Goal: Task Accomplishment & Management: Use online tool/utility

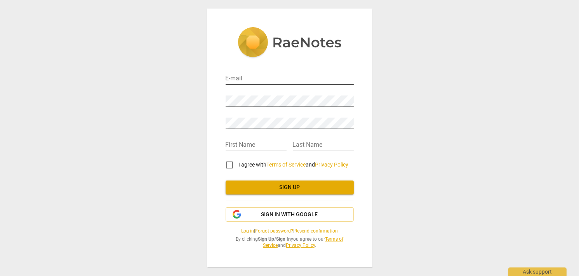
click at [246, 78] on input "email" at bounding box center [290, 78] width 128 height 11
type input "luunguyenha47@gmail.com"
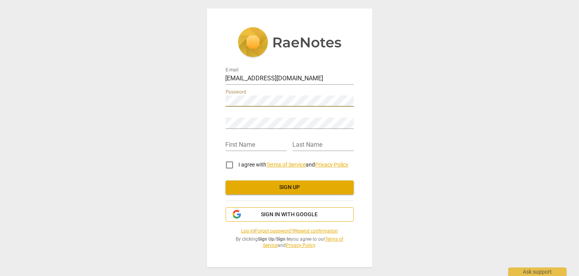
click at [290, 217] on span "Sign in with Google" at bounding box center [289, 215] width 57 height 8
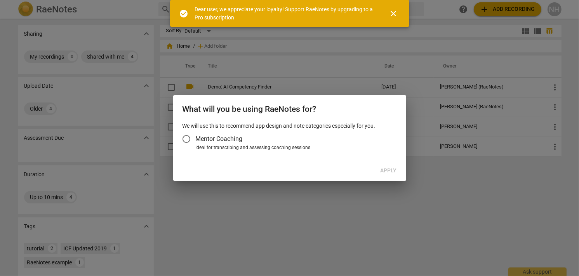
click at [186, 138] on input "Mentor Coaching" at bounding box center [186, 139] width 19 height 19
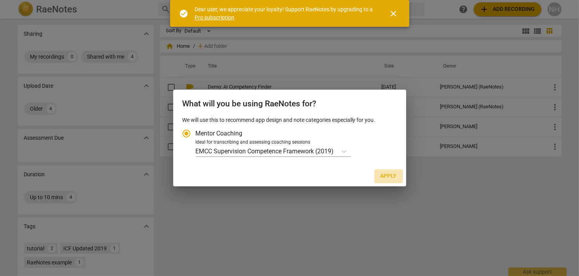
click at [386, 175] on span "Apply" at bounding box center [389, 176] width 16 height 8
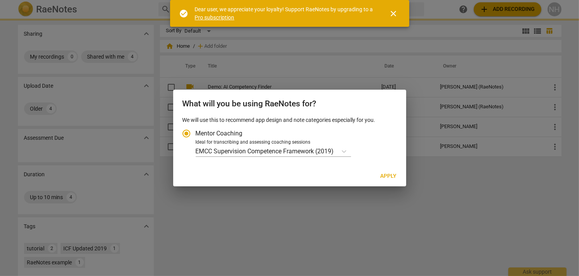
radio input "false"
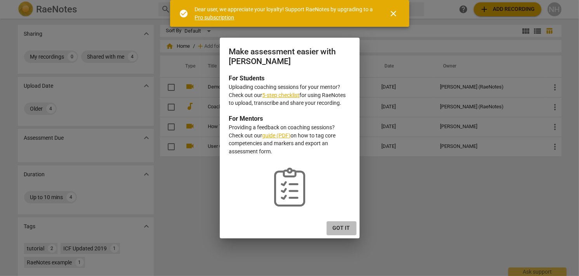
click at [342, 228] on span "Got it" at bounding box center [341, 228] width 17 height 8
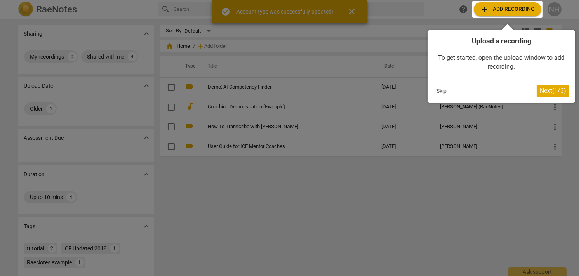
click at [505, 14] on div at bounding box center [507, 9] width 71 height 17
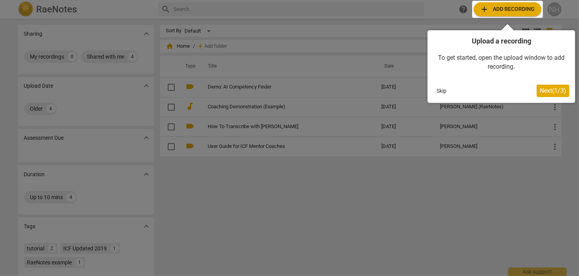
click at [444, 92] on button "Skip" at bounding box center [441, 91] width 16 height 12
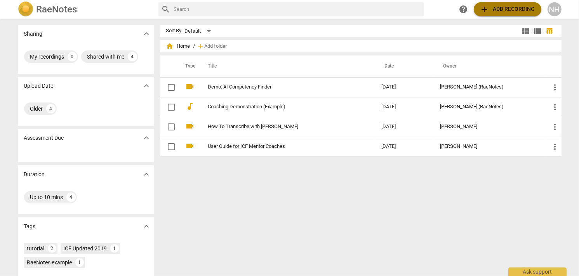
click at [493, 7] on span "add Add recording" at bounding box center [507, 9] width 55 height 9
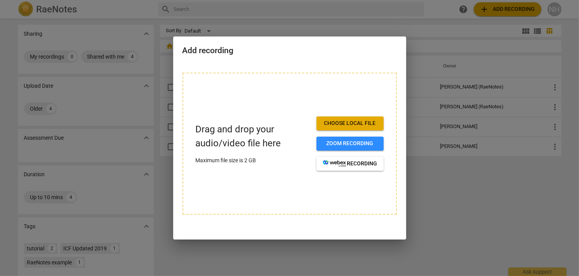
click at [362, 125] on span "Choose local file" at bounding box center [350, 124] width 55 height 8
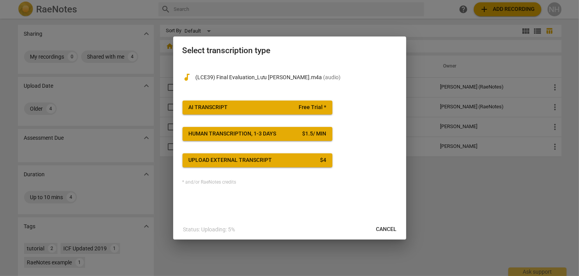
click at [300, 102] on button "AI Transcript Free Trial *" at bounding box center [258, 108] width 150 height 14
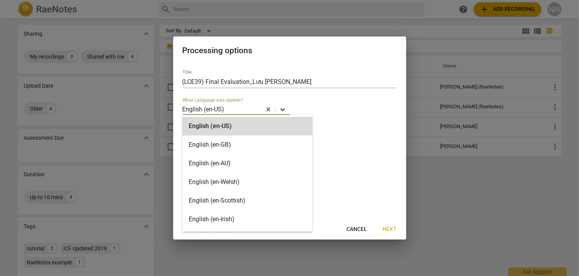
click at [282, 113] on icon at bounding box center [283, 110] width 8 height 8
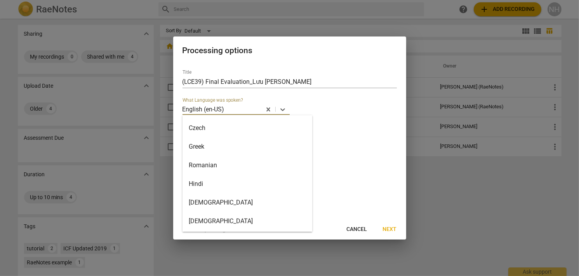
scroll to position [446, 0]
click at [238, 221] on div "Vietnamese" at bounding box center [248, 221] width 130 height 19
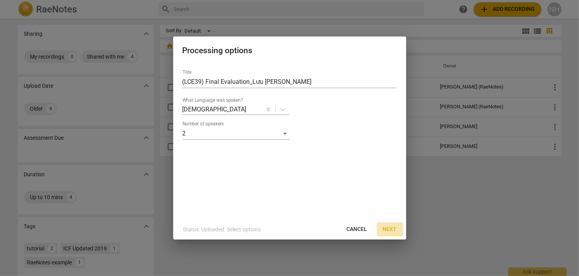
click at [387, 230] on span "Next" at bounding box center [390, 230] width 14 height 8
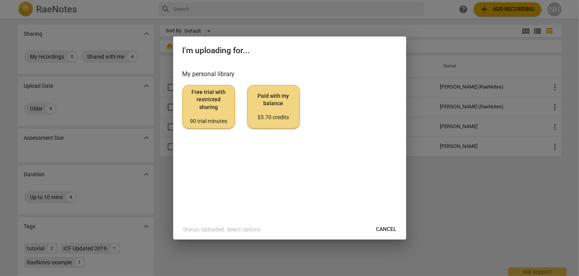
click at [213, 108] on span "Free trial with restricted sharing 90 trial minutes" at bounding box center [208, 107] width 39 height 37
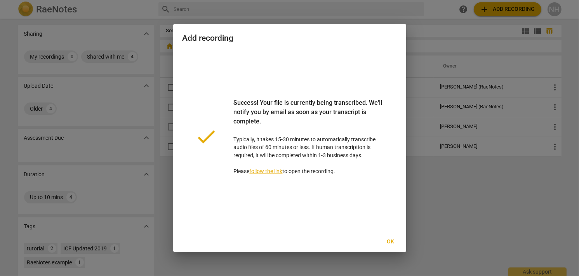
click at [277, 170] on link "follow the link" at bounding box center [266, 171] width 33 height 6
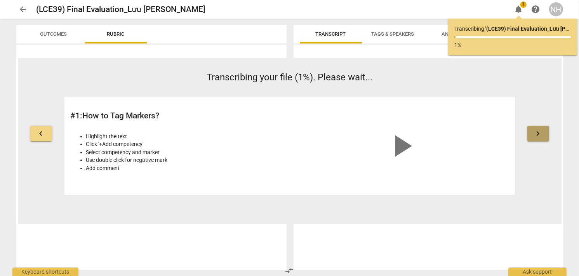
click at [539, 132] on span "keyboard_arrow_right" at bounding box center [538, 133] width 9 height 9
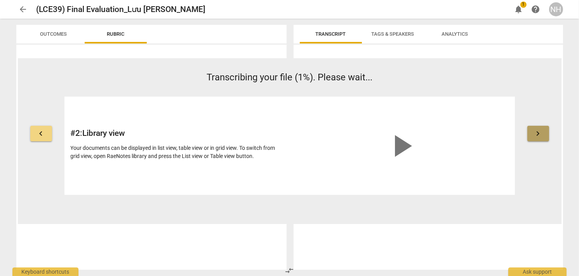
click at [539, 132] on span "keyboard_arrow_right" at bounding box center [538, 133] width 9 height 9
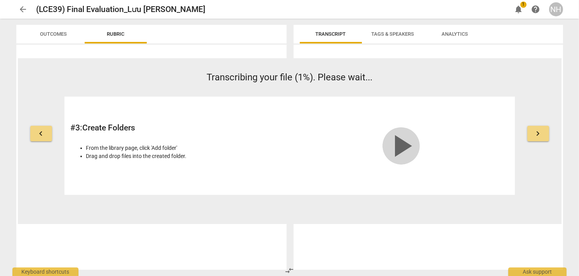
click at [396, 150] on span "play_arrow" at bounding box center [401, 145] width 37 height 37
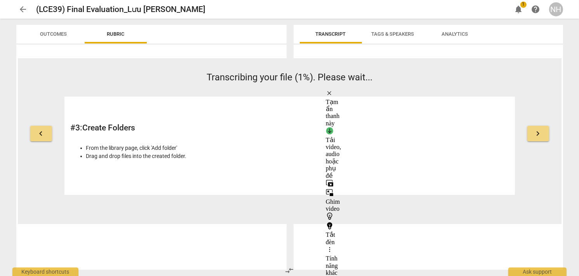
click at [380, 156] on video at bounding box center [401, 132] width 117 height 58
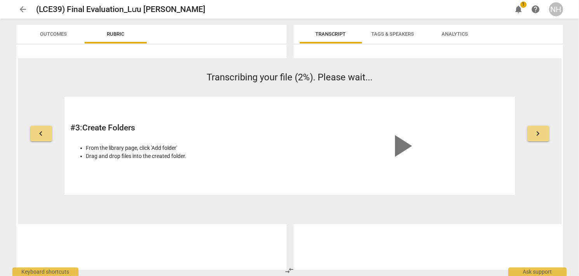
drag, startPoint x: 284, startPoint y: 208, endPoint x: 285, endPoint y: 203, distance: 5.6
click at [284, 208] on div "keyboard_arrow_left Transcribing your file (2%). Please wait... # 3 : Create Fo…" at bounding box center [290, 141] width 544 height 166
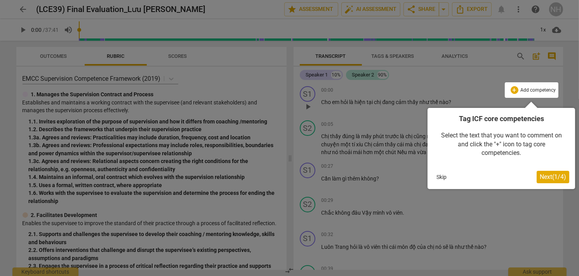
click at [558, 177] on span "Next ( 1 / 4 )" at bounding box center [553, 176] width 26 height 7
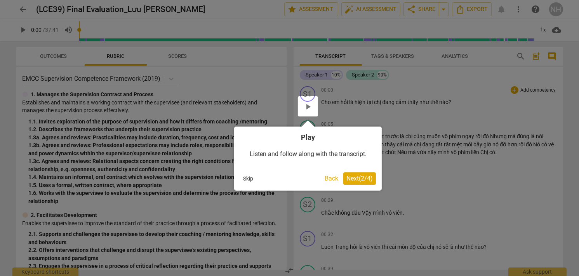
click at [352, 181] on span "Next ( 2 / 4 )" at bounding box center [359, 178] width 26 height 7
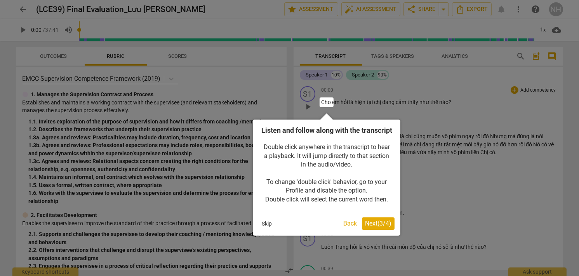
click at [370, 227] on span "Next ( 3 / 4 )" at bounding box center [378, 223] width 26 height 7
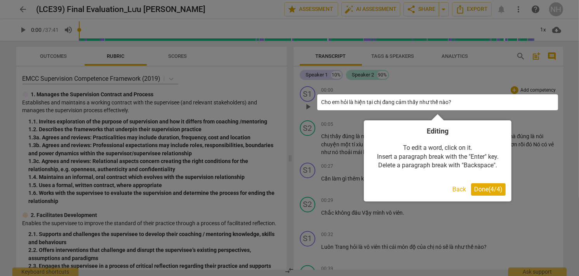
click at [485, 187] on span "Done ( 4 / 4 )" at bounding box center [488, 189] width 28 height 7
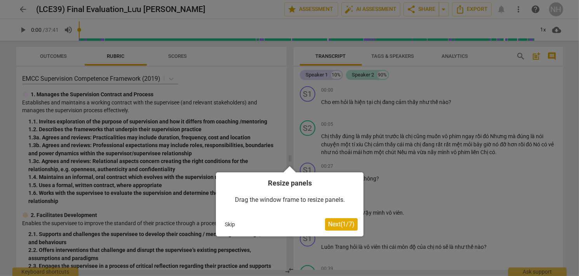
click at [332, 221] on span "Next ( 1 / 7 )" at bounding box center [341, 224] width 26 height 7
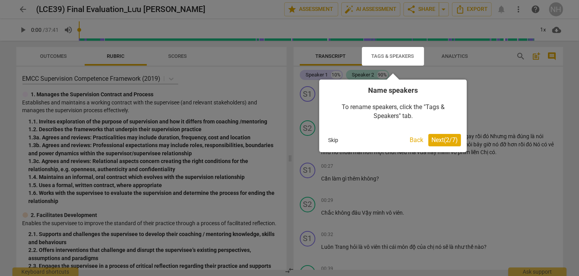
click at [442, 139] on span "Next ( 2 / 7 )" at bounding box center [444, 139] width 26 height 7
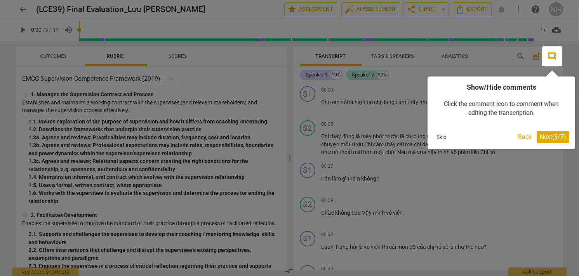
click at [564, 137] on span "Next ( 3 / 7 )" at bounding box center [553, 136] width 26 height 7
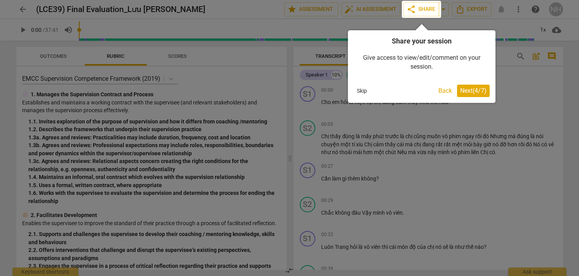
click at [464, 93] on span "Next ( 4 / 7 )" at bounding box center [473, 90] width 26 height 7
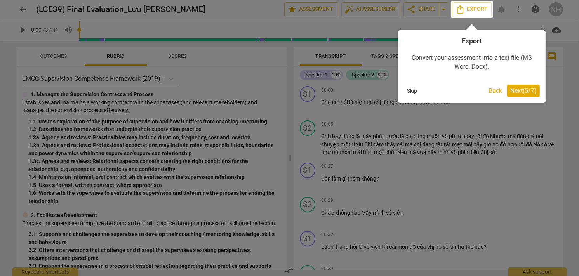
click at [512, 90] on span "Next ( 5 / 7 )" at bounding box center [523, 90] width 26 height 7
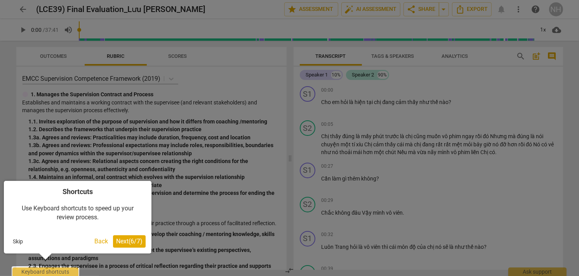
click at [132, 237] on button "Next ( 6 / 7 )" at bounding box center [129, 241] width 33 height 12
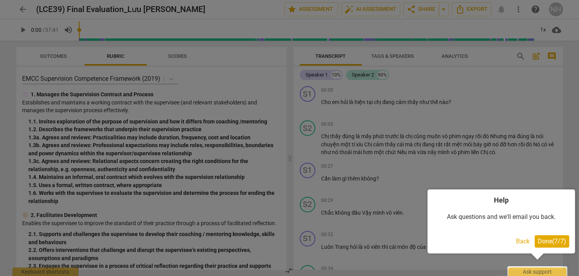
click at [557, 239] on span "Done ( 7 / 7 )" at bounding box center [552, 241] width 28 height 7
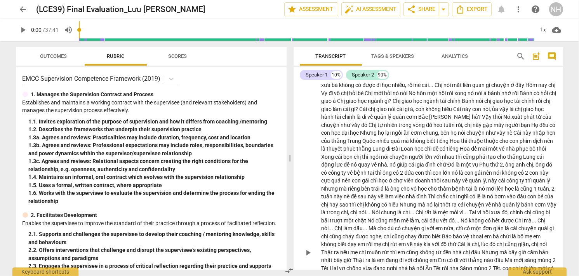
scroll to position [544, 0]
click at [447, 59] on span "Analytics" at bounding box center [455, 56] width 26 height 6
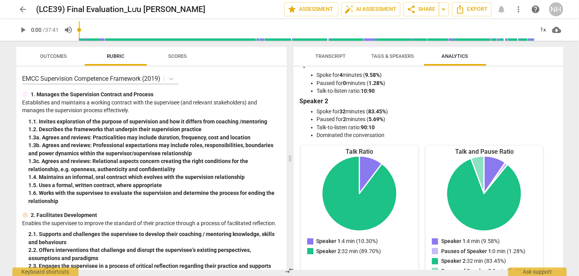
scroll to position [0, 0]
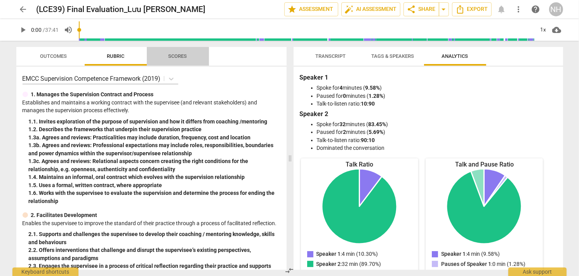
click at [170, 57] on span "Scores" at bounding box center [178, 56] width 19 height 6
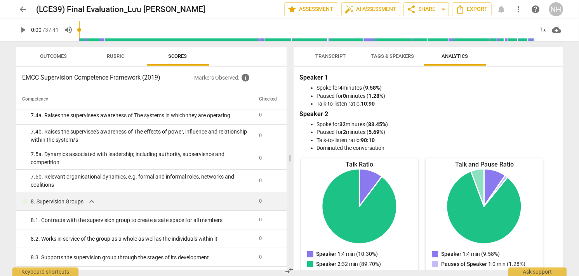
scroll to position [1267, 0]
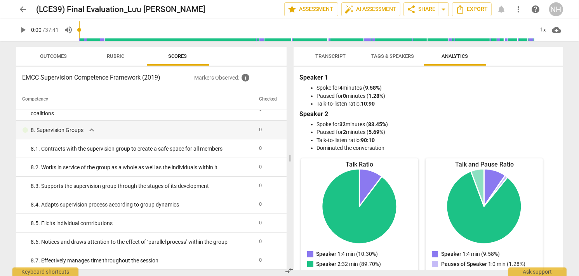
click at [571, 75] on div "arrow_back (LCE39) Final Evaluation_Lưu Nguyễn Nguyên Hạ edit star Assessment a…" at bounding box center [289, 138] width 579 height 276
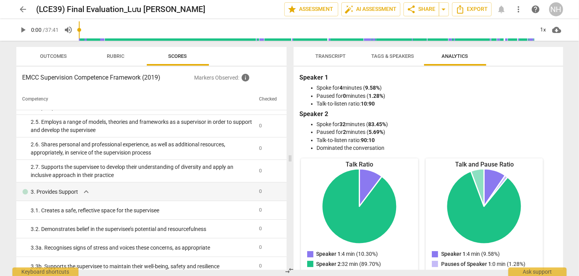
scroll to position [180, 0]
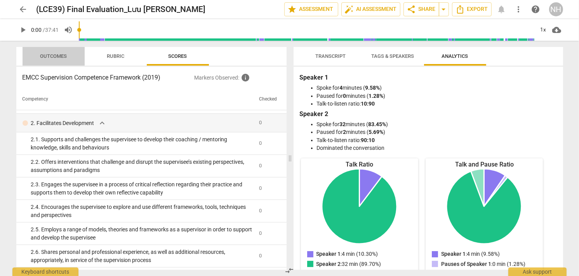
click at [61, 55] on span "Outcomes" at bounding box center [53, 56] width 27 height 6
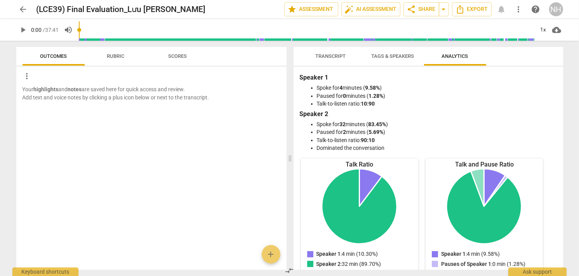
click at [111, 55] on span "Rubric" at bounding box center [115, 56] width 17 height 6
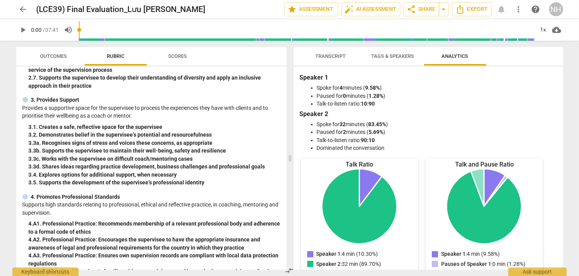
scroll to position [272, 0]
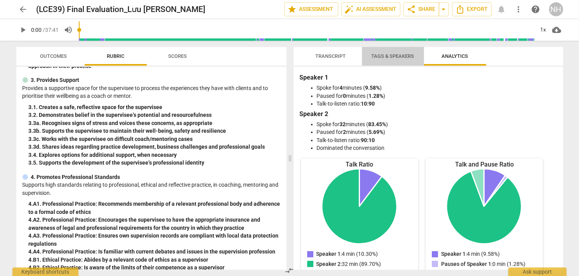
click at [382, 55] on span "Tags & Speakers" at bounding box center [393, 56] width 43 height 6
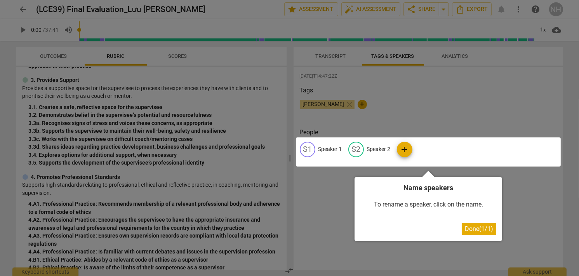
click at [479, 228] on span "Done ( 1 / 1 )" at bounding box center [479, 228] width 28 height 7
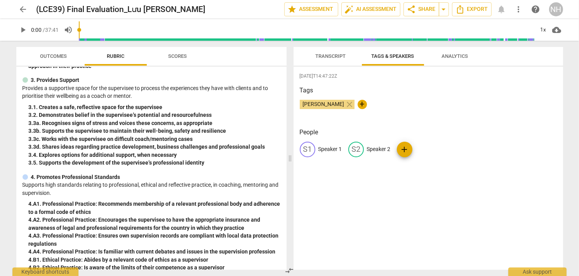
click at [324, 51] on span "Transcript" at bounding box center [330, 56] width 49 height 10
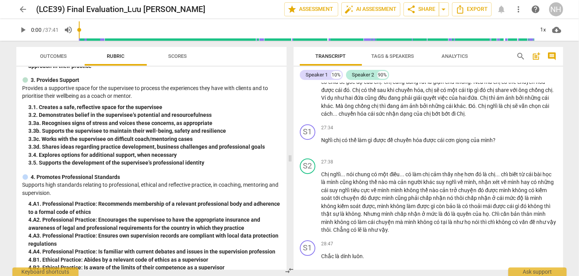
scroll to position [2524, 0]
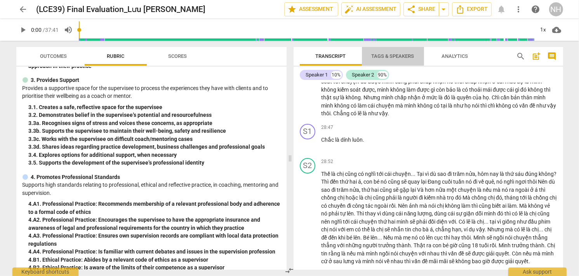
click at [392, 56] on span "Tags & Speakers" at bounding box center [393, 56] width 43 height 6
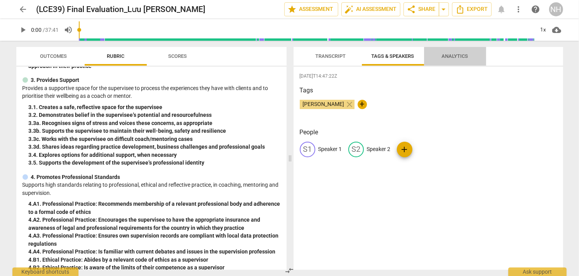
click at [447, 56] on span "Analytics" at bounding box center [455, 56] width 26 height 6
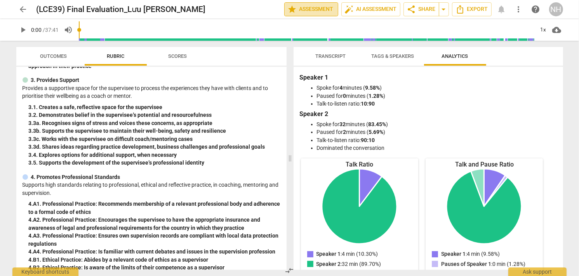
click at [324, 9] on span "star Assessment" at bounding box center [311, 9] width 47 height 9
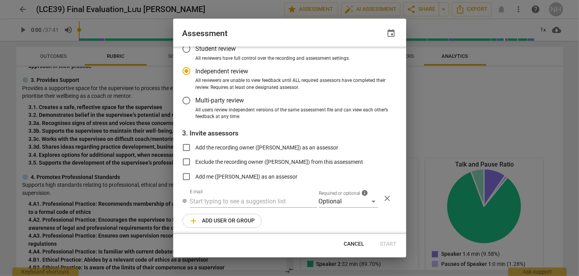
scroll to position [52, 0]
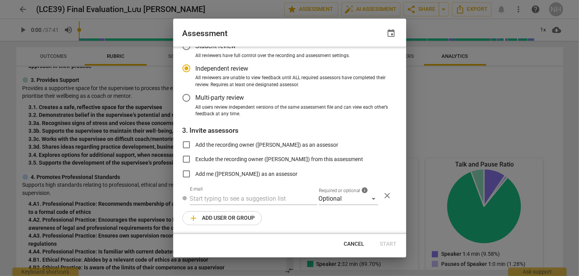
click at [443, 96] on div at bounding box center [289, 138] width 579 height 276
radio input "false"
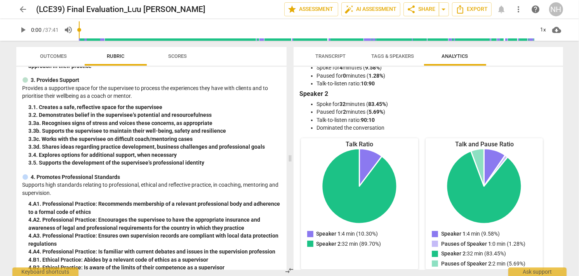
scroll to position [0, 0]
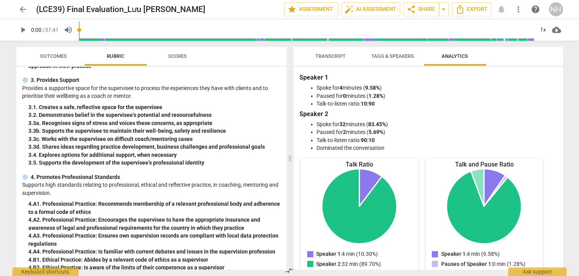
click at [383, 51] on span "Tags & Speakers" at bounding box center [392, 56] width 61 height 10
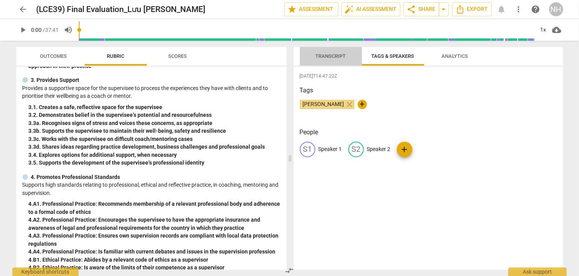
click at [342, 56] on span "Transcript" at bounding box center [331, 56] width 30 height 6
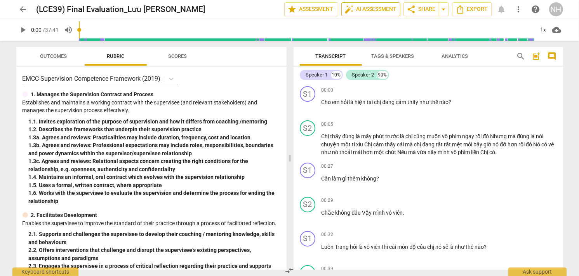
click at [382, 5] on span "auto_fix_high AI Assessment" at bounding box center [371, 9] width 52 height 9
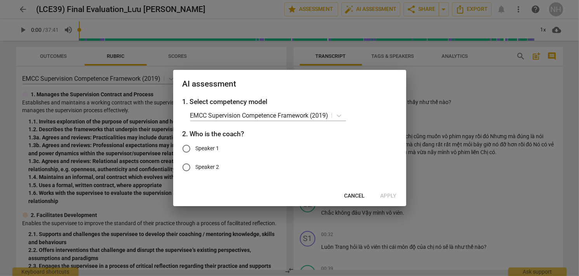
click at [188, 150] on input "Speaker 1" at bounding box center [186, 148] width 19 height 19
radio input "true"
click at [356, 197] on span "Cancel" at bounding box center [354, 196] width 21 height 8
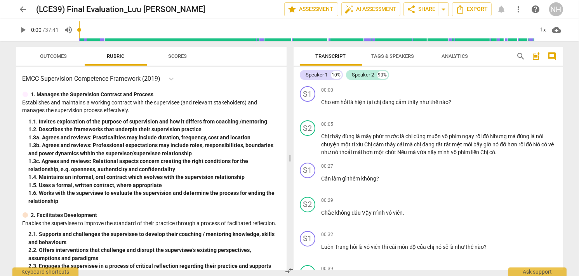
click at [377, 1] on div "arrow_back (LCE39) Final Evaluation_Lưu Nguyễn Nguyên Hạ edit star Assessment a…" at bounding box center [289, 9] width 567 height 19
click at [377, 10] on span "auto_fix_high AI Assessment" at bounding box center [371, 9] width 52 height 9
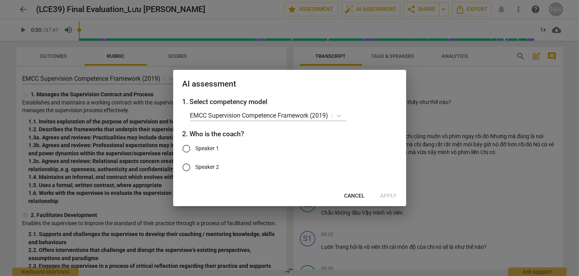
click at [187, 148] on input "Speaker 1" at bounding box center [186, 148] width 19 height 19
radio input "true"
click at [385, 198] on span "Apply" at bounding box center [389, 196] width 16 height 8
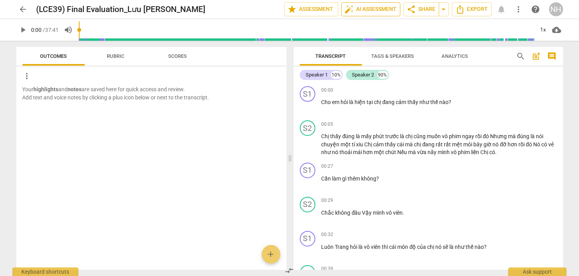
click at [382, 10] on span "auto_fix_high AI Assessment" at bounding box center [371, 9] width 52 height 9
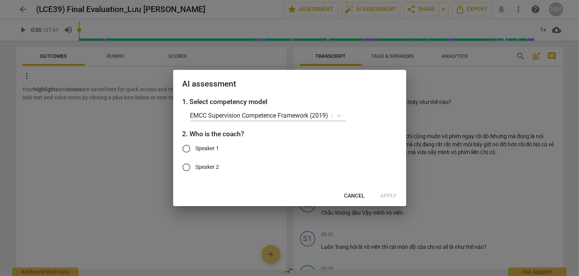
click at [204, 149] on span "Speaker 1" at bounding box center [208, 148] width 24 height 8
click at [196, 149] on input "Speaker 1" at bounding box center [186, 148] width 19 height 19
radio input "true"
click at [381, 198] on span "Apply" at bounding box center [389, 196] width 16 height 8
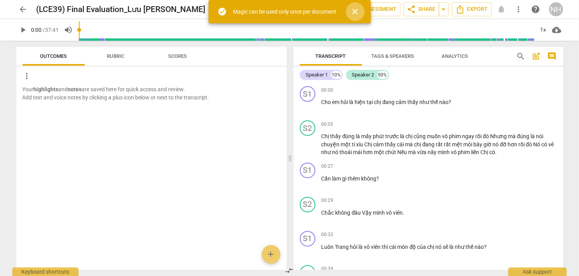
click at [355, 14] on span "close" at bounding box center [355, 11] width 9 height 9
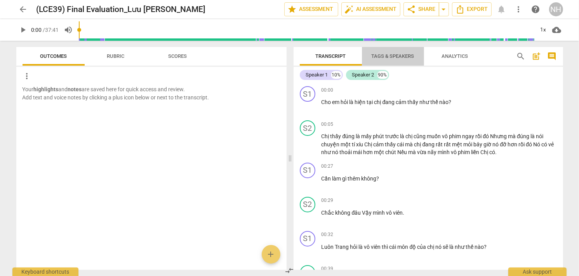
click at [398, 55] on span "Tags & Speakers" at bounding box center [393, 56] width 43 height 6
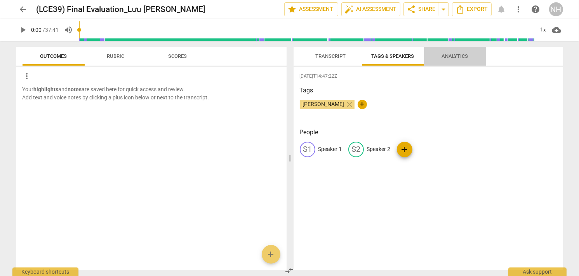
click at [458, 60] on span "Analytics" at bounding box center [455, 56] width 45 height 10
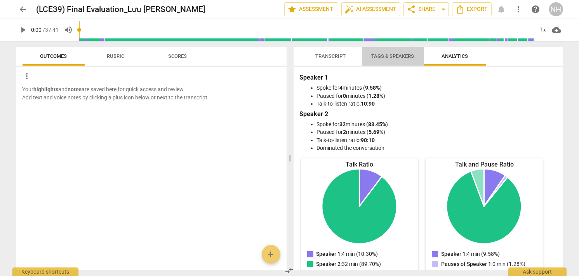
click at [405, 50] on button "Tags & Speakers" at bounding box center [393, 56] width 62 height 19
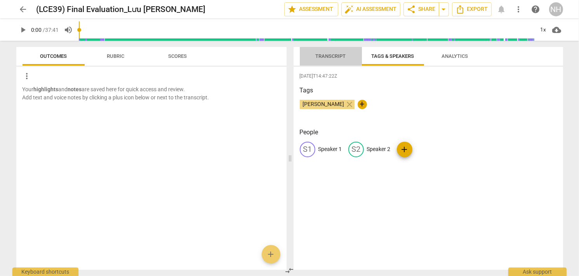
drag, startPoint x: 325, startPoint y: 57, endPoint x: 269, endPoint y: 63, distance: 56.2
click at [325, 58] on span "Transcript" at bounding box center [331, 56] width 30 height 6
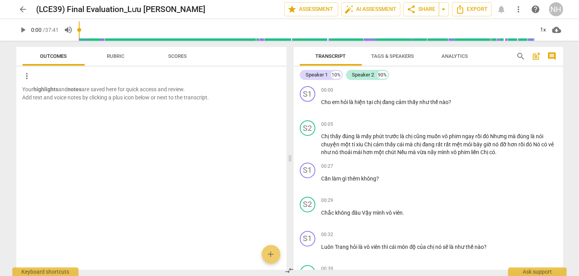
click at [109, 57] on span "Rubric" at bounding box center [115, 56] width 17 height 6
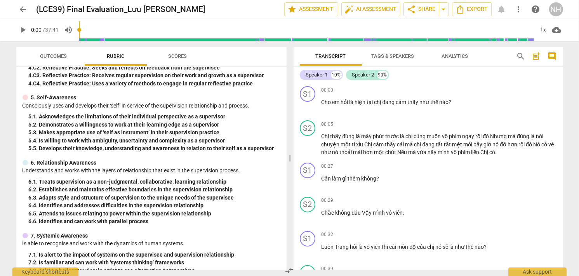
scroll to position [691, 0]
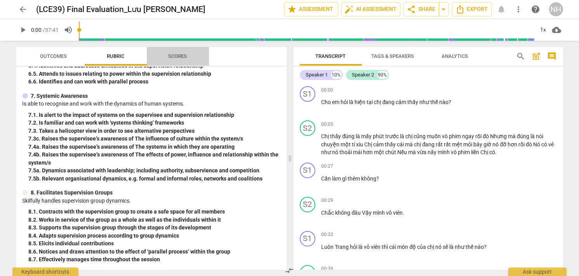
click at [167, 63] on button "Scores" at bounding box center [178, 56] width 62 height 19
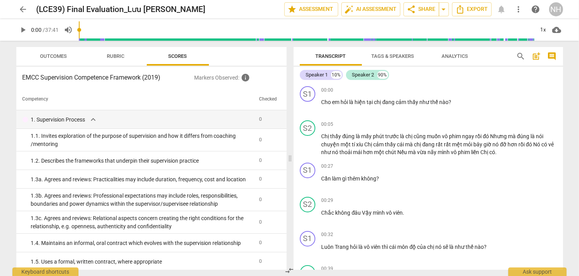
click at [261, 102] on th "Checked" at bounding box center [268, 100] width 24 height 22
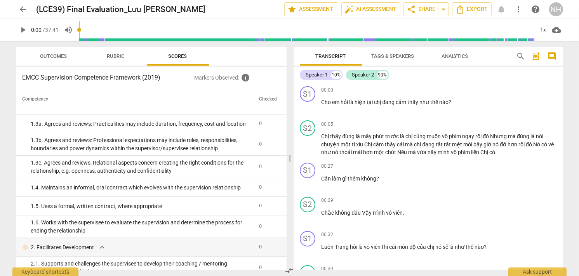
scroll to position [0, 0]
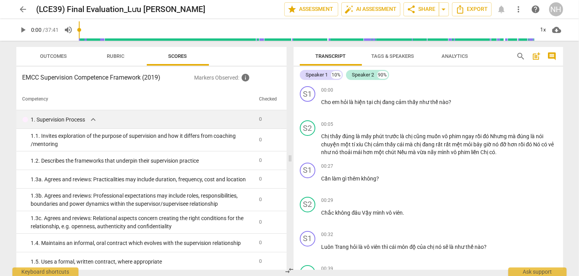
click at [96, 122] on span "expand_more" at bounding box center [93, 119] width 9 height 9
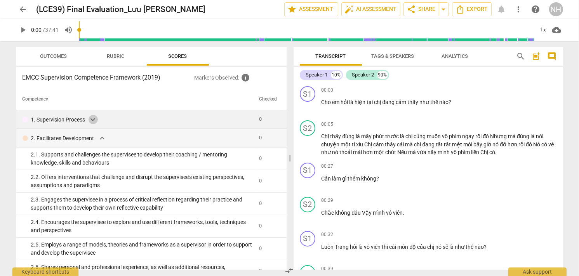
click at [96, 122] on span "expand_more" at bounding box center [93, 119] width 9 height 9
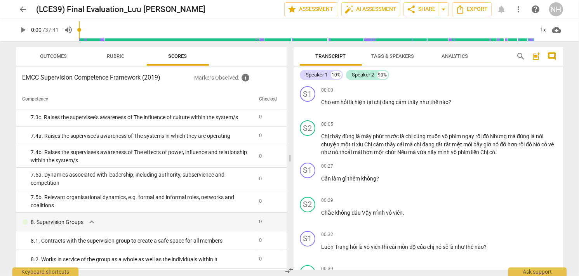
scroll to position [1267, 0]
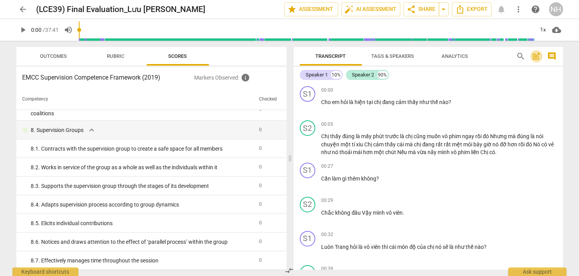
click at [538, 59] on span "post_add" at bounding box center [536, 56] width 9 height 9
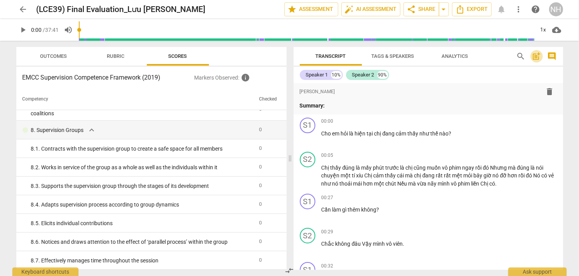
click at [537, 60] on span "post_add" at bounding box center [536, 56] width 9 height 9
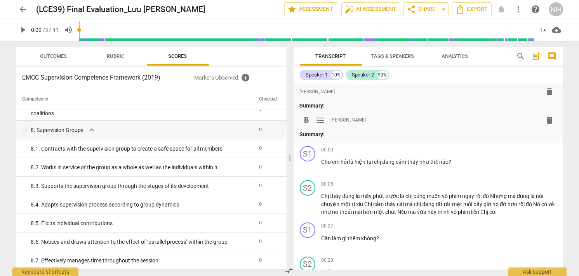
click at [551, 57] on span "comment" at bounding box center [552, 56] width 9 height 9
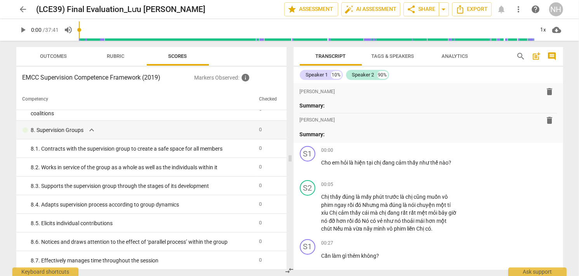
scroll to position [1477, 0]
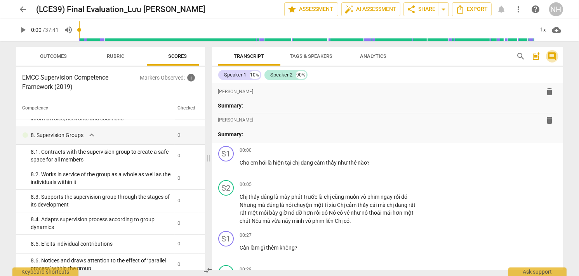
click at [550, 57] on span "comment" at bounding box center [552, 56] width 9 height 9
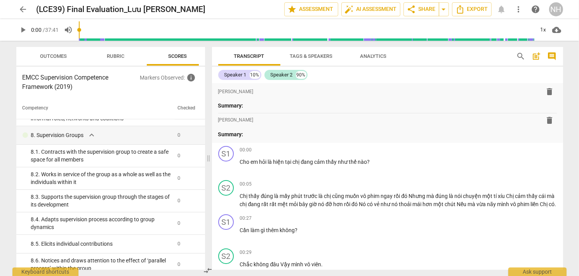
scroll to position [1267, 0]
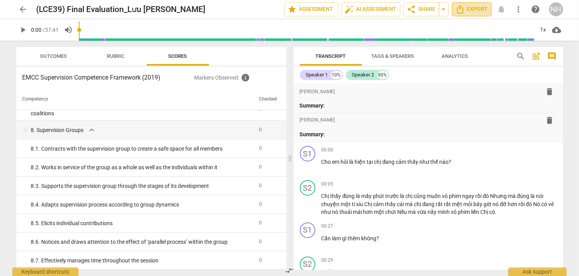
click at [481, 6] on span "Export" at bounding box center [472, 9] width 33 height 9
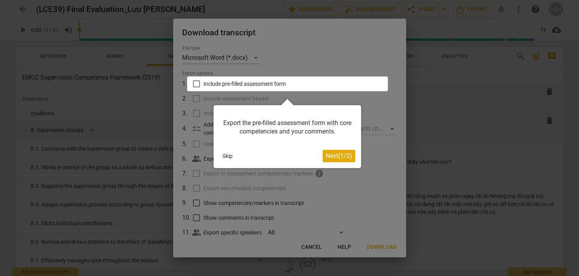
click at [336, 157] on span "Next ( 1 / 2 )" at bounding box center [339, 155] width 26 height 7
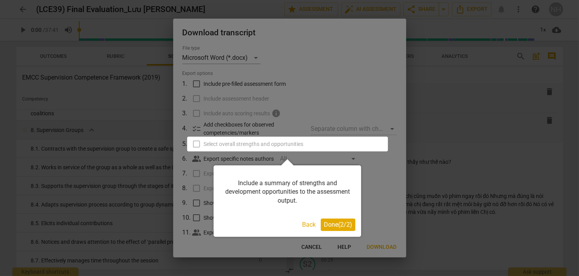
click at [331, 226] on span "Done ( 2 / 2 )" at bounding box center [338, 224] width 28 height 7
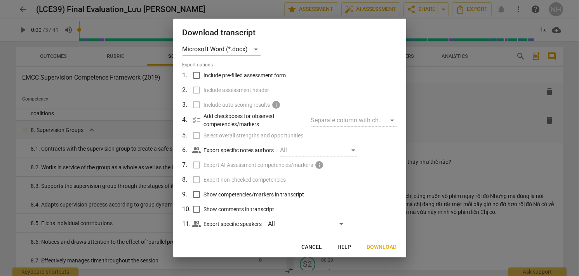
scroll to position [0, 0]
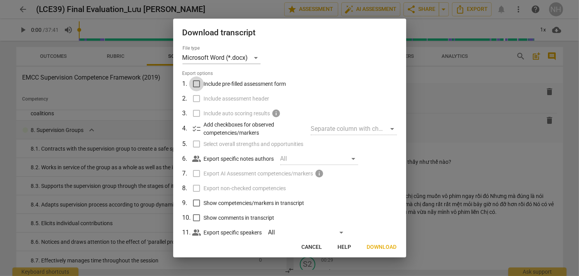
click at [195, 83] on input "Include pre-filled assessment form" at bounding box center [196, 84] width 15 height 15
checkbox input "true"
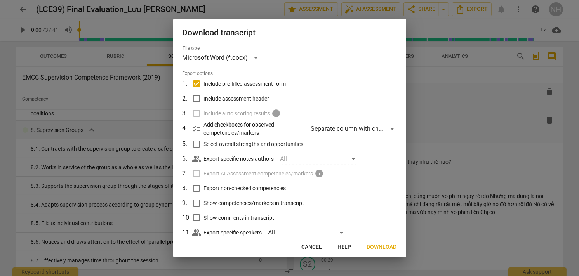
click at [197, 98] on input "Include assessment header" at bounding box center [196, 98] width 15 height 15
checkbox input "true"
click at [197, 143] on input "Select overall strengths and opportunities" at bounding box center [196, 144] width 15 height 15
checkbox input "true"
click at [197, 187] on input "Export non-checked competencies" at bounding box center [196, 188] width 15 height 15
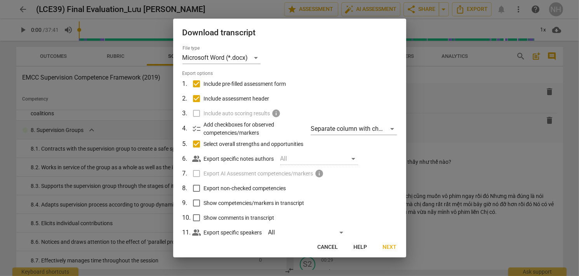
checkbox input "true"
click at [199, 206] on input "Show competencies/markers in transcript" at bounding box center [196, 203] width 15 height 15
checkbox input "true"
click at [196, 215] on input "Show comments in transcript" at bounding box center [196, 217] width 15 height 15
checkbox input "true"
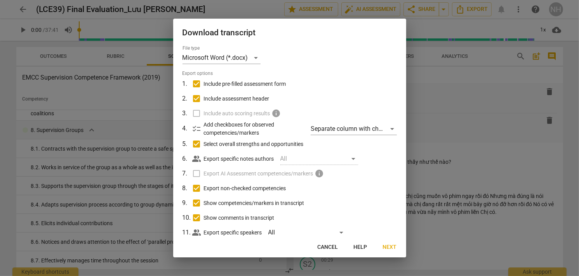
click at [205, 200] on span "Show competencies/markers in transcript" at bounding box center [254, 203] width 101 height 8
click at [204, 200] on input "Show competencies/markers in transcript" at bounding box center [196, 203] width 15 height 15
checkbox input "false"
click at [427, 68] on div at bounding box center [289, 138] width 579 height 276
checkbox input "false"
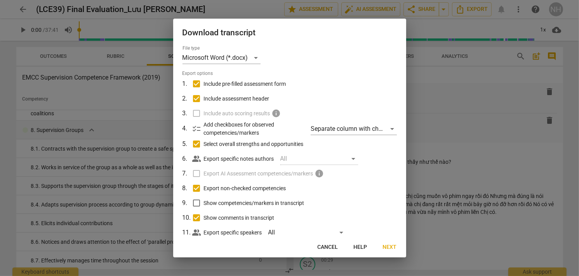
checkbox input "false"
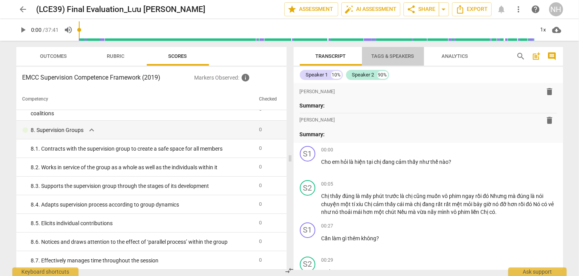
click at [398, 52] on span "Tags & Speakers" at bounding box center [392, 56] width 61 height 10
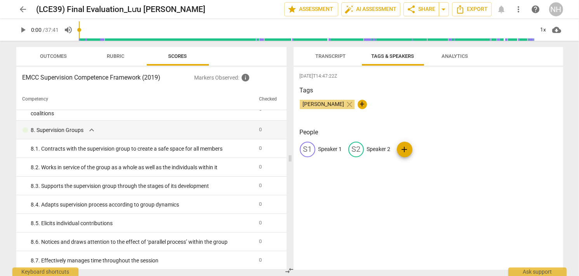
click at [456, 59] on span "Analytics" at bounding box center [455, 56] width 45 height 10
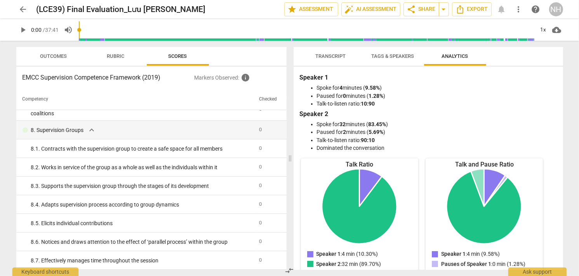
click at [562, 25] on span "cloud_download" at bounding box center [557, 29] width 12 height 9
click at [567, 59] on div at bounding box center [289, 138] width 579 height 276
click at [518, 10] on span "more_vert" at bounding box center [518, 9] width 9 height 9
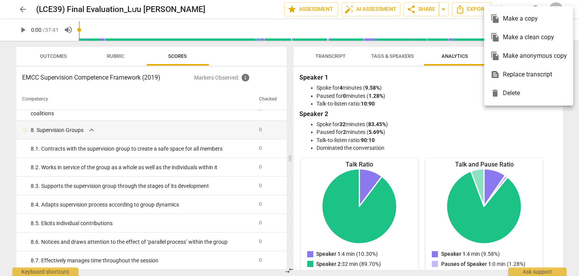
click at [385, 11] on div at bounding box center [289, 138] width 579 height 276
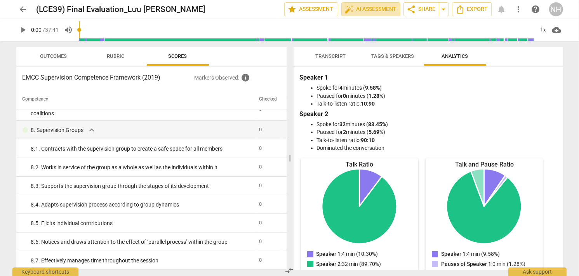
click at [385, 12] on span "auto_fix_high AI Assessment" at bounding box center [371, 9] width 52 height 9
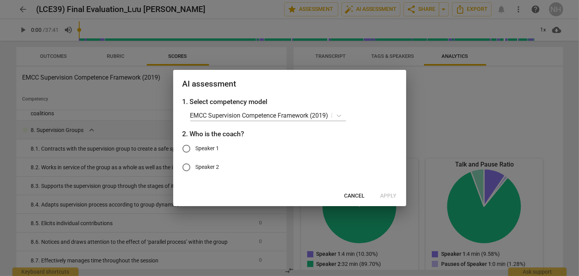
click at [187, 149] on input "Speaker 1" at bounding box center [186, 148] width 19 height 19
radio input "true"
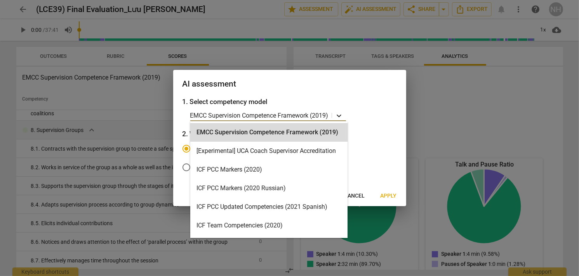
click at [339, 117] on icon at bounding box center [339, 116] width 8 height 8
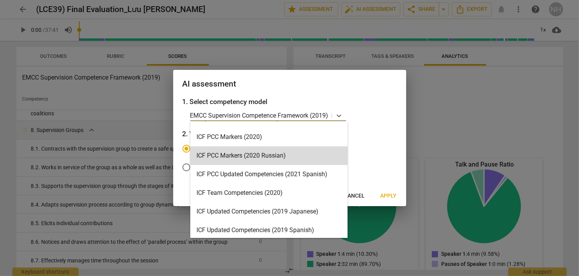
scroll to position [30, 0]
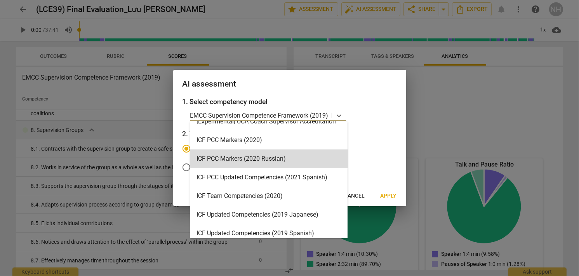
click at [379, 141] on label "Speaker 1" at bounding box center [284, 148] width 214 height 19
click at [196, 141] on input "Speaker 1" at bounding box center [186, 148] width 19 height 19
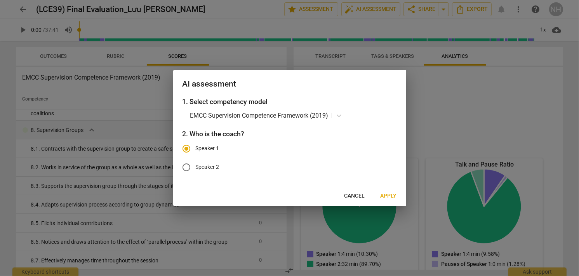
click at [392, 193] on span "Apply" at bounding box center [389, 196] width 16 height 8
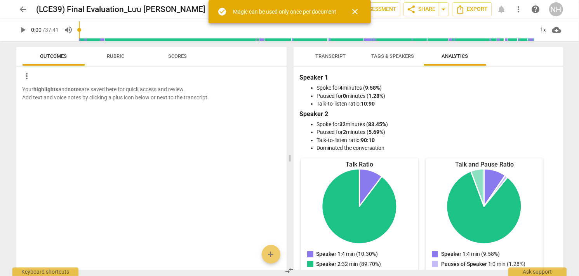
click at [356, 14] on span "close" at bounding box center [355, 11] width 9 height 9
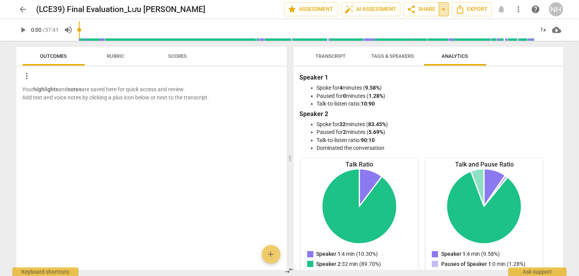
click at [443, 9] on span "arrow_drop_down" at bounding box center [443, 9] width 9 height 9
click at [455, 23] on input "range" at bounding box center [308, 29] width 452 height 25
click at [23, 30] on span "play_arrow" at bounding box center [23, 29] width 9 height 9
click at [26, 30] on span "pause" at bounding box center [23, 29] width 9 height 9
type input "1870"
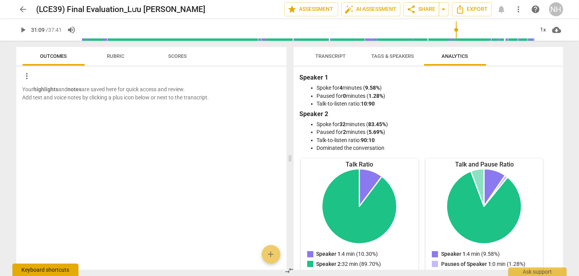
click at [53, 272] on div "Keyboard shortcuts" at bounding box center [45, 270] width 66 height 12
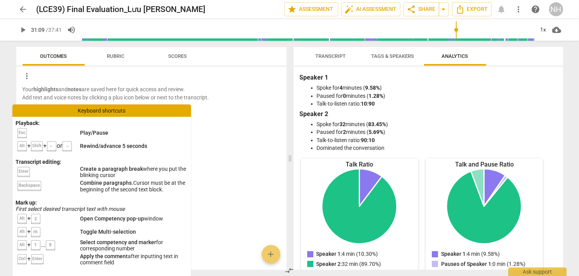
click at [228, 158] on div "Your highlights and notes are saved here for quick access and review. Add text …" at bounding box center [151, 177] width 270 height 184
click at [262, 238] on div "Your highlights and notes are saved here for quick access and review. Add text …" at bounding box center [151, 177] width 270 height 184
click at [529, 271] on div "Ask support" at bounding box center [537, 270] width 58 height 12
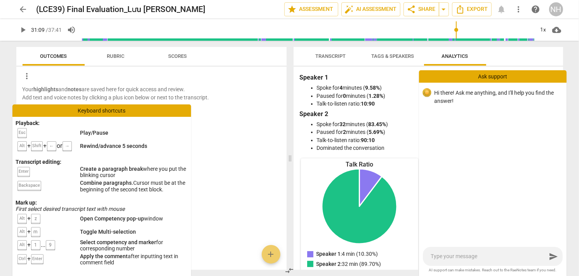
click at [576, 101] on div "arrow_back (LCE39) Final Evaluation_Lưu Nguyễn Nguyên Hạ edit star Assessment a…" at bounding box center [289, 138] width 579 height 276
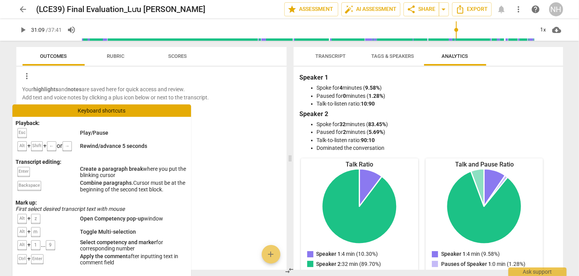
click at [227, 116] on div "Your highlights and notes are saved here for quick access and review. Add text …" at bounding box center [151, 177] width 270 height 184
click at [120, 110] on div "Keyboard shortcuts" at bounding box center [101, 110] width 179 height 12
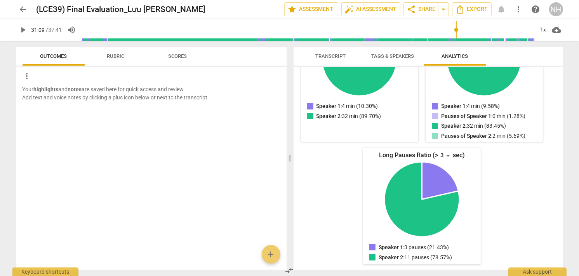
scroll to position [0, 0]
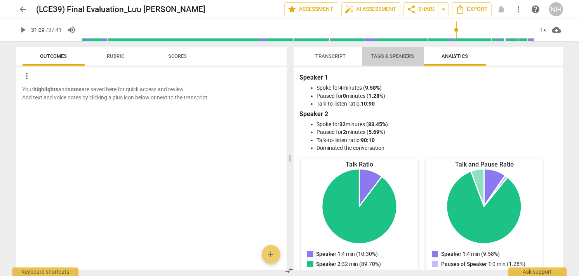
click at [383, 62] on button "Tags & Speakers" at bounding box center [393, 56] width 62 height 19
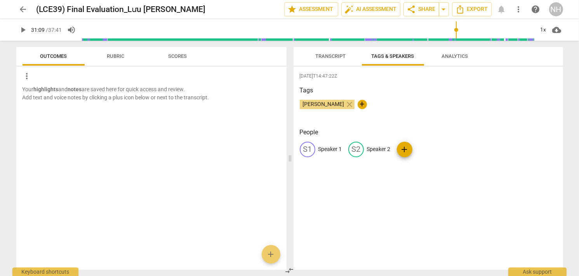
click at [337, 57] on span "Transcript" at bounding box center [331, 56] width 30 height 6
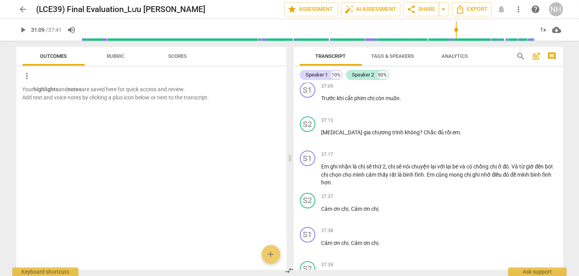
scroll to position [3532, 0]
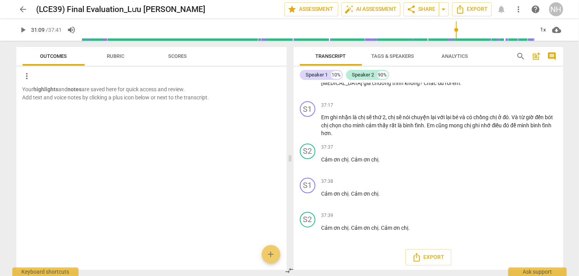
click at [520, 56] on span "search" at bounding box center [521, 56] width 9 height 9
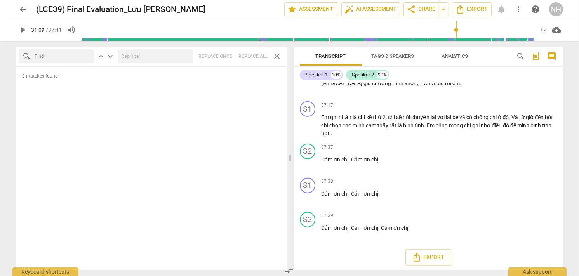
click at [520, 56] on span "search" at bounding box center [521, 56] width 9 height 9
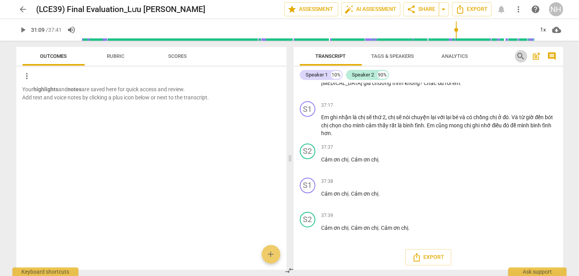
click at [520, 56] on span "search" at bounding box center [521, 56] width 9 height 9
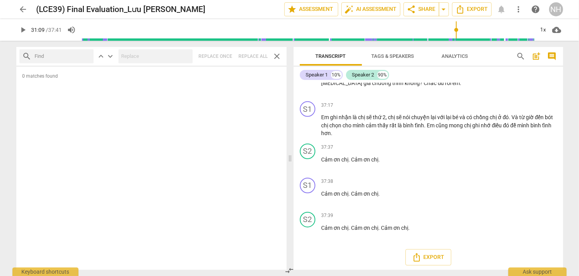
click at [520, 56] on span "search" at bounding box center [521, 56] width 9 height 9
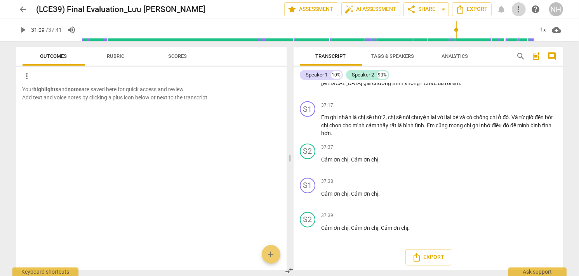
click at [519, 9] on span "more_vert" at bounding box center [518, 9] width 9 height 9
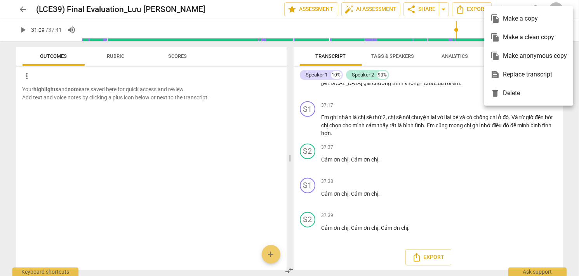
click at [573, 115] on div at bounding box center [289, 138] width 579 height 276
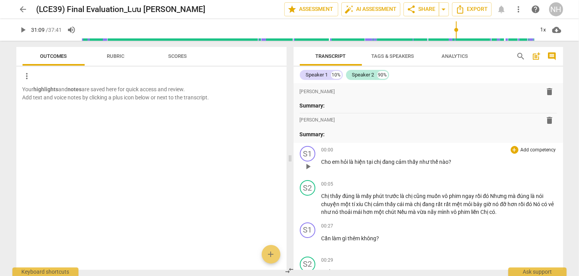
scroll to position [39, 0]
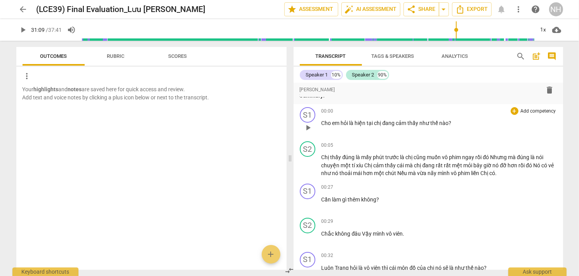
click at [532, 110] on p "Add competency" at bounding box center [538, 111] width 37 height 7
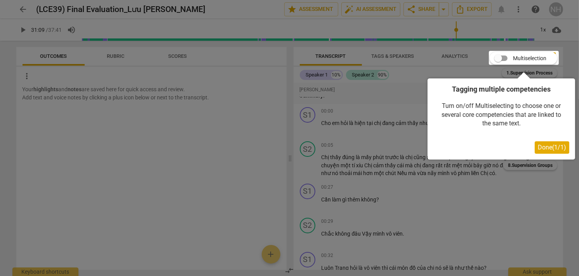
click at [545, 150] on span "Done ( 1 / 1 )" at bounding box center [552, 147] width 28 height 7
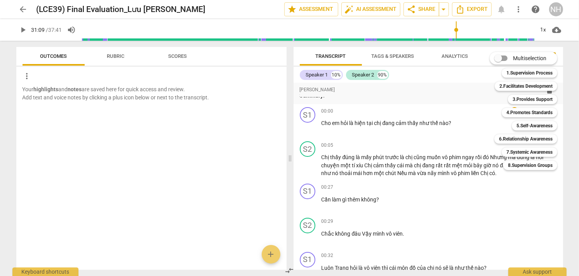
click at [571, 133] on div "Multiselection m 1.Supervision Process 1 2.Facilitates Development 2 3.Provides…" at bounding box center [529, 111] width 85 height 122
click at [573, 88] on div "Multiselection m 1.Supervision Process 1 2.Facilitates Development 2 3.Provides…" at bounding box center [289, 138] width 579 height 276
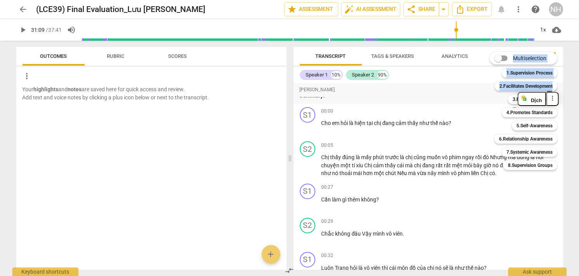
click at [572, 91] on div "Multiselection m 1.Supervision Process 1 2.Facilitates Development 2 3.Provides…" at bounding box center [529, 111] width 85 height 122
click at [497, 59] on input "Multiselection" at bounding box center [498, 58] width 19 height 19
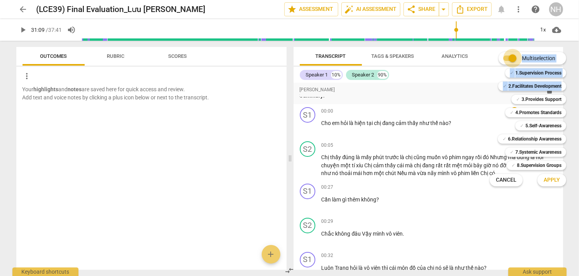
click at [517, 63] on input "Multiselection" at bounding box center [512, 58] width 19 height 19
checkbox input "false"
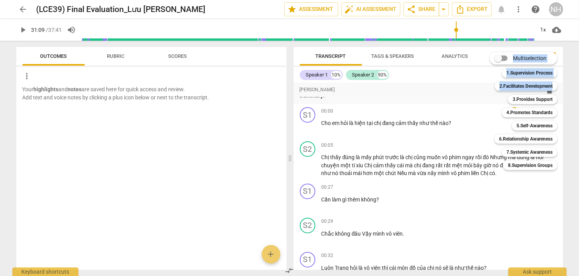
click at [468, 97] on div at bounding box center [289, 138] width 579 height 276
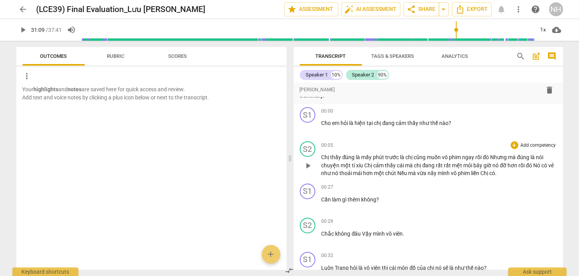
click at [536, 146] on p "Add competency" at bounding box center [538, 145] width 37 height 7
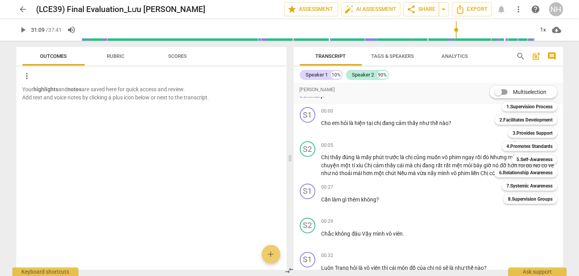
click at [572, 120] on div "Multiselection m 1.Supervision Process 1 2.Facilitates Development 2 3.Provides…" at bounding box center [529, 145] width 85 height 122
click at [456, 73] on div at bounding box center [289, 138] width 579 height 276
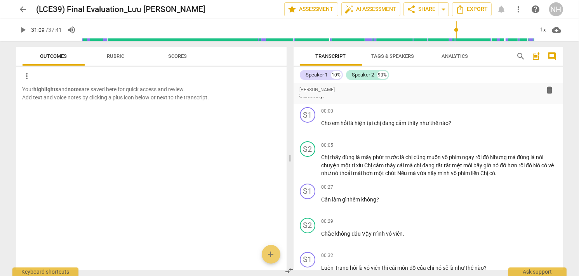
click at [454, 58] on span "Analytics" at bounding box center [455, 56] width 26 height 6
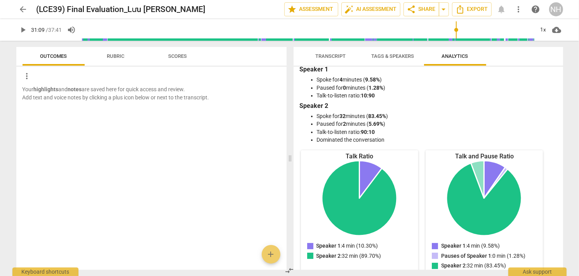
scroll to position [0, 0]
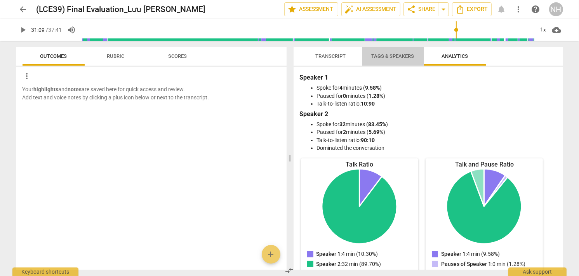
click at [400, 62] on button "Tags & Speakers" at bounding box center [393, 56] width 62 height 19
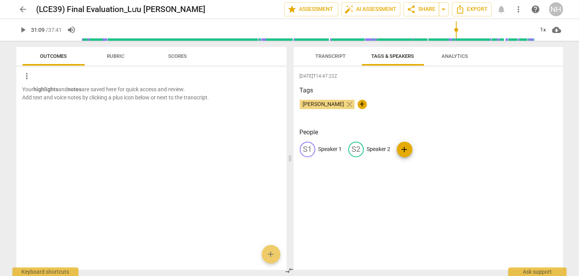
click at [337, 50] on button "Transcript" at bounding box center [331, 56] width 62 height 19
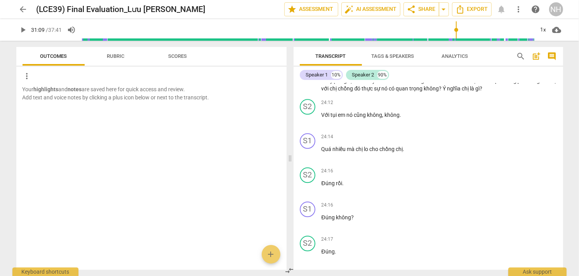
scroll to position [2136, 0]
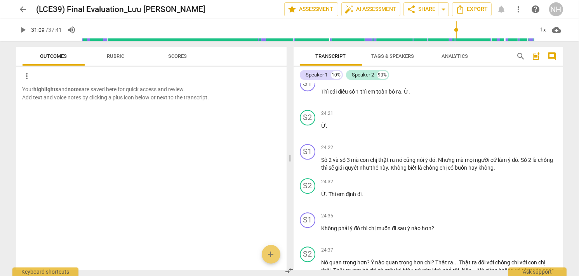
click at [517, 8] on span "more_vert" at bounding box center [518, 9] width 9 height 9
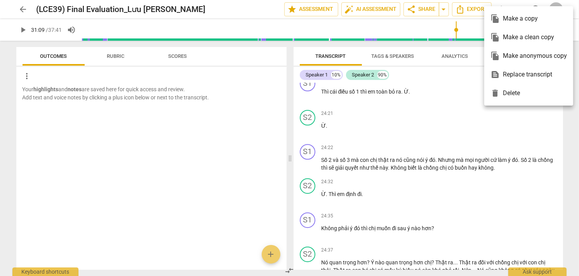
drag, startPoint x: 564, startPoint y: 137, endPoint x: 559, endPoint y: 132, distance: 7.2
click at [564, 136] on div at bounding box center [289, 138] width 579 height 276
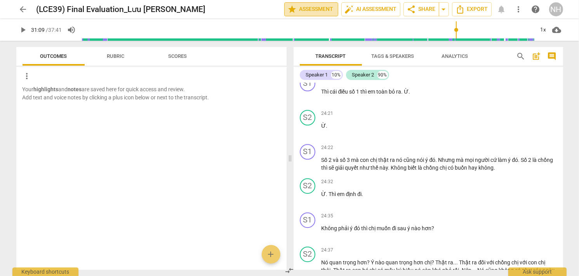
click at [319, 9] on span "star Assessment" at bounding box center [311, 9] width 47 height 9
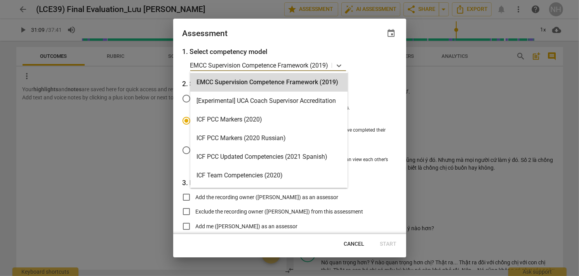
click at [317, 68] on p "EMCC Supervision Competence Framework (2019)" at bounding box center [259, 65] width 138 height 9
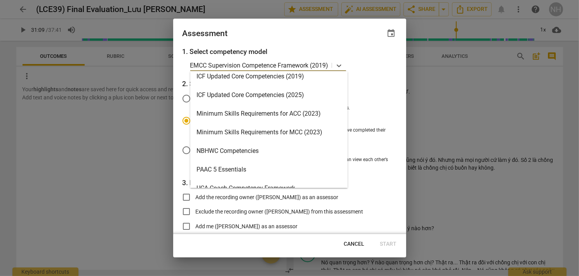
scroll to position [155, 0]
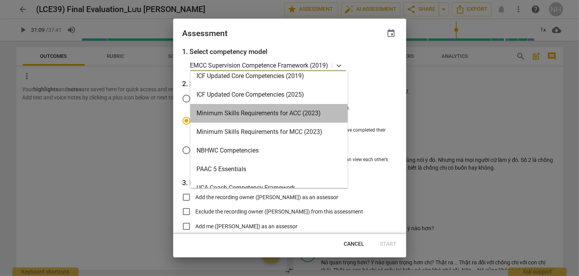
click at [305, 116] on div "Minimum Skills Requirements for ACC (2023)" at bounding box center [268, 113] width 157 height 19
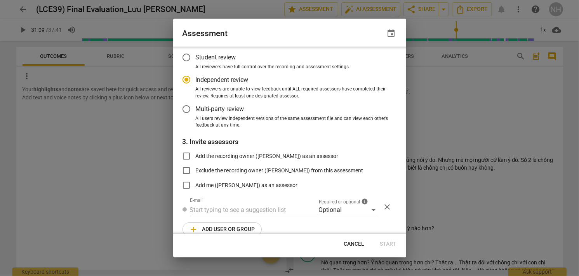
scroll to position [54, 0]
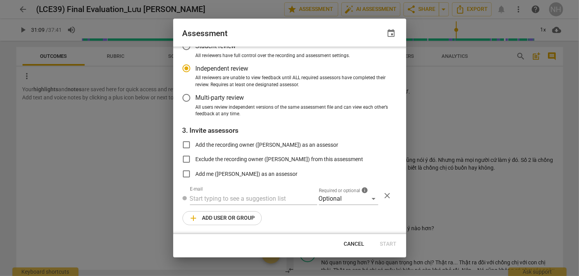
radio input "false"
click at [187, 145] on input "Add the recording owner (Nguyên Hạ Lưu) as an assessor" at bounding box center [186, 145] width 19 height 19
checkbox input "true"
radio input "false"
click at [393, 245] on span "Start" at bounding box center [388, 244] width 17 height 8
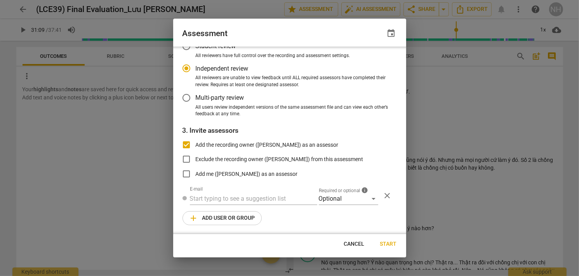
scroll to position [0, 0]
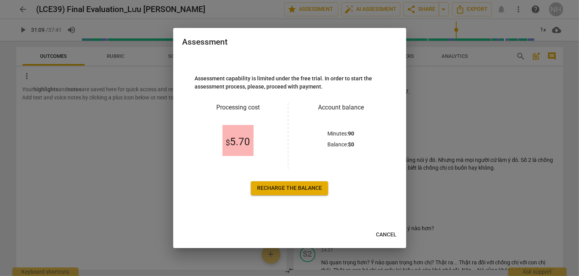
click at [368, 199] on div "Assessment capability is limited under the free trial. In order to start the as…" at bounding box center [290, 135] width 214 height 161
click at [381, 234] on span "Cancel" at bounding box center [386, 235] width 21 height 8
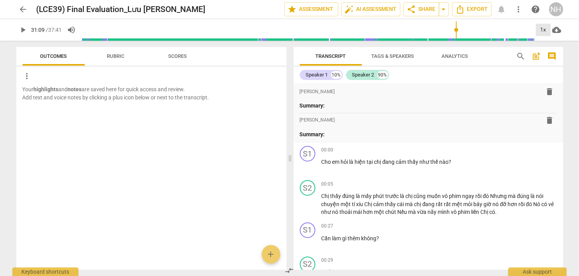
click at [545, 33] on div "1x" at bounding box center [543, 30] width 15 height 12
click at [577, 71] on div at bounding box center [289, 138] width 579 height 276
click at [556, 31] on span "cloud_download" at bounding box center [556, 29] width 9 height 9
click at [570, 63] on div at bounding box center [289, 138] width 579 height 276
click at [377, 9] on span "auto_fix_high AI Assessment" at bounding box center [371, 9] width 52 height 9
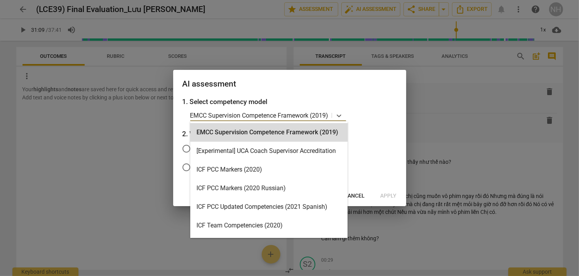
click at [269, 114] on p "EMCC Supervision Competence Framework (2019)" at bounding box center [259, 115] width 138 height 9
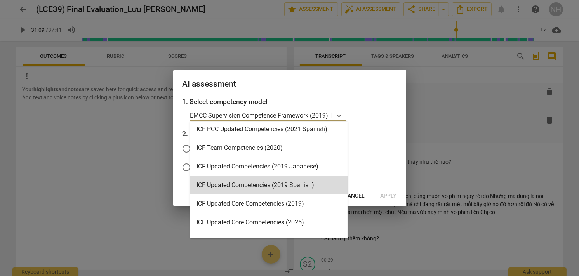
scroll to position [185, 0]
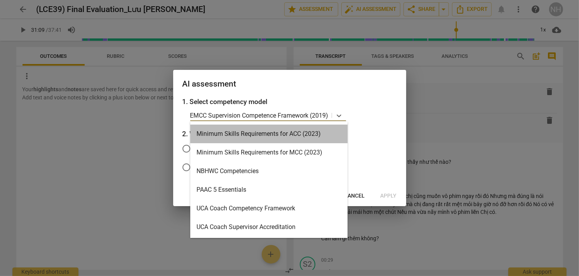
click at [289, 132] on div "Minimum Skills Requirements for ACC (2023)" at bounding box center [268, 134] width 157 height 19
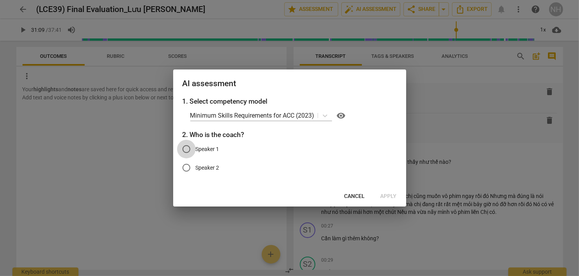
click at [189, 148] on input "Speaker 1" at bounding box center [186, 149] width 19 height 19
radio input "true"
click at [396, 196] on span "Apply" at bounding box center [389, 197] width 16 height 8
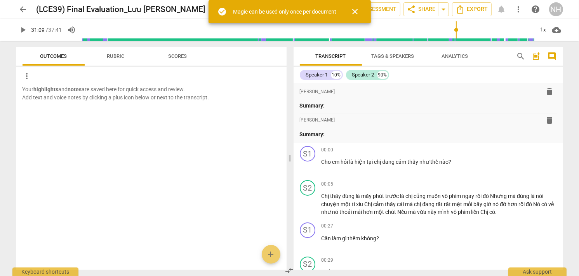
drag, startPoint x: 357, startPoint y: 13, endPoint x: 350, endPoint y: 11, distance: 8.1
click at [357, 14] on span "close" at bounding box center [355, 11] width 9 height 9
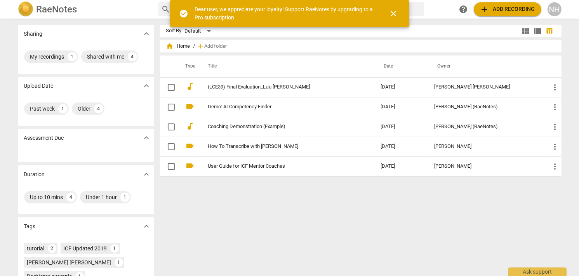
click at [553, 12] on div "NH" at bounding box center [555, 9] width 14 height 14
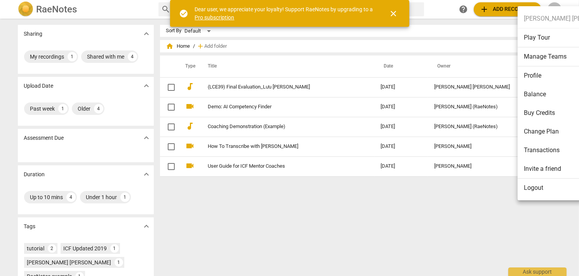
click at [477, 205] on div at bounding box center [289, 138] width 579 height 276
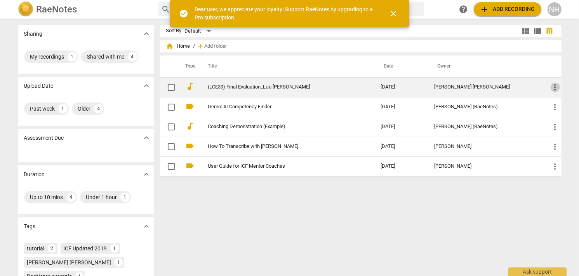
click at [556, 84] on span "more_vert" at bounding box center [555, 87] width 9 height 9
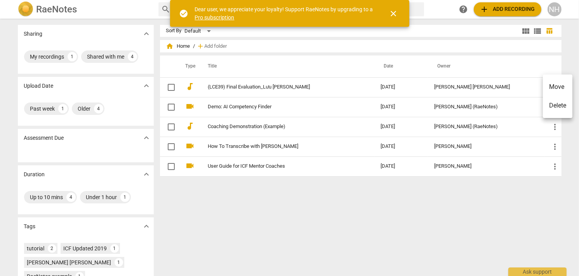
drag, startPoint x: 551, startPoint y: 109, endPoint x: 331, endPoint y: 31, distance: 234.1
click at [551, 109] on li "Delete" at bounding box center [558, 105] width 30 height 19
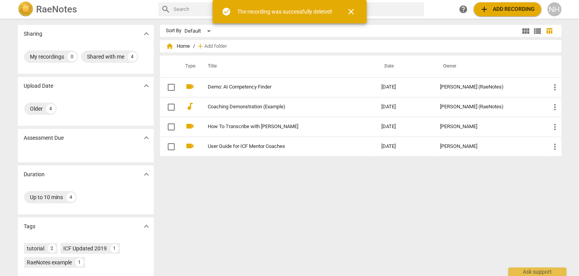
click at [551, 9] on div "NH" at bounding box center [555, 9] width 14 height 14
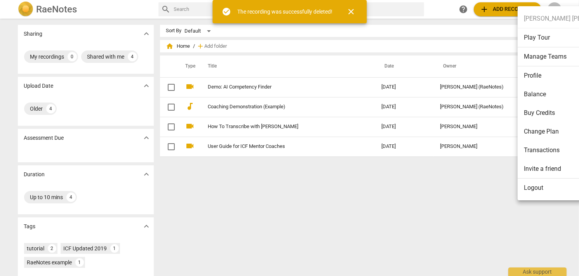
click at [527, 187] on li "Logout" at bounding box center [571, 188] width 107 height 19
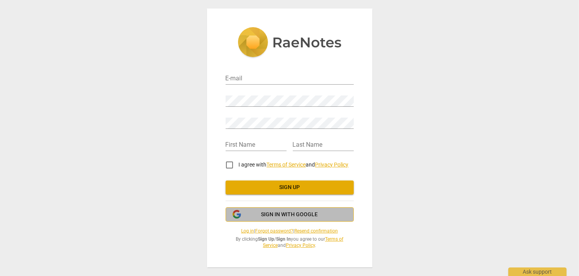
click at [288, 219] on button "Sign in with Google" at bounding box center [290, 214] width 128 height 15
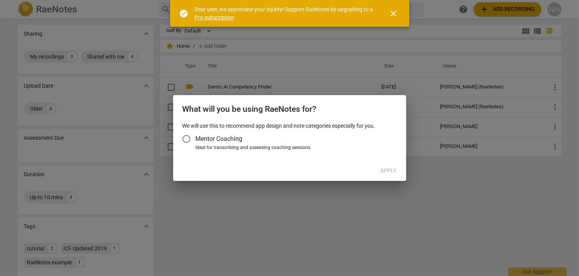
click at [189, 139] on input "Mentor Coaching" at bounding box center [186, 139] width 19 height 19
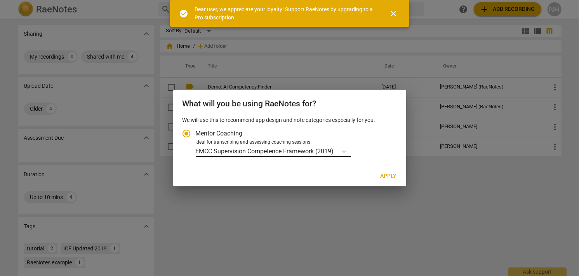
click at [320, 151] on p "EMCC Supervision Competence Framework (2019)" at bounding box center [265, 151] width 138 height 9
click at [0, 0] on input "Ideal for transcribing and assessing coaching sessions EMCC Supervision Compete…" at bounding box center [0, 0] width 0 height 0
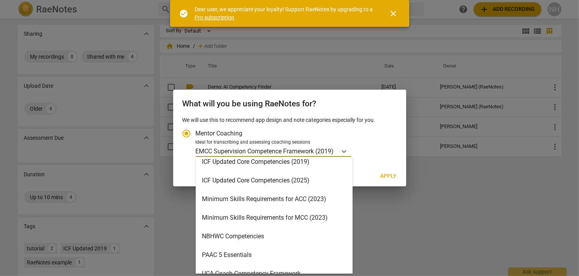
scroll to position [185, 0]
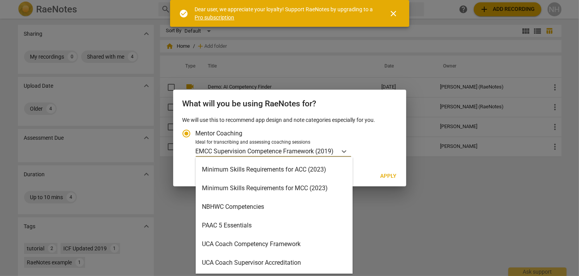
click at [281, 170] on div "Minimum Skills Requirements for ACC (2023)" at bounding box center [274, 169] width 157 height 19
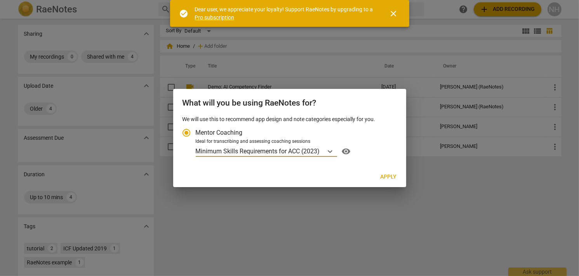
click at [390, 177] on span "Apply" at bounding box center [389, 177] width 16 height 8
radio input "false"
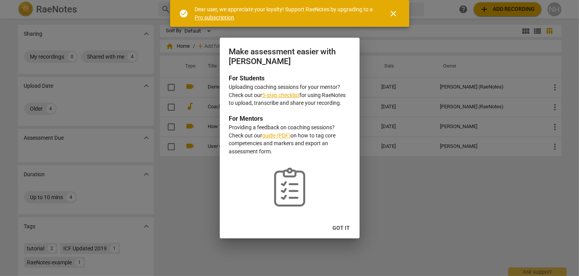
click at [342, 227] on span "Got it" at bounding box center [341, 228] width 17 height 8
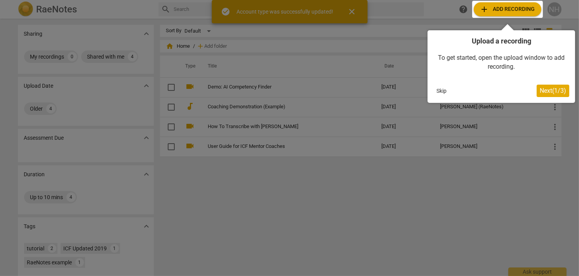
click at [504, 9] on div at bounding box center [507, 9] width 71 height 17
click at [544, 93] on span "Next ( 1 / 3 )" at bounding box center [553, 90] width 26 height 7
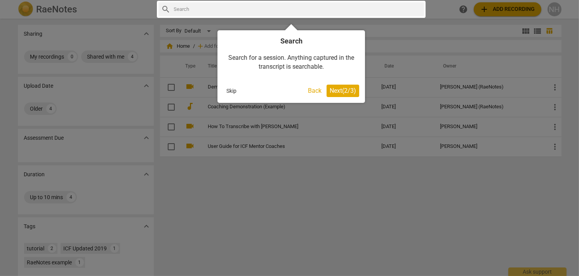
click at [345, 92] on span "Next ( 2 / 3 )" at bounding box center [343, 90] width 26 height 7
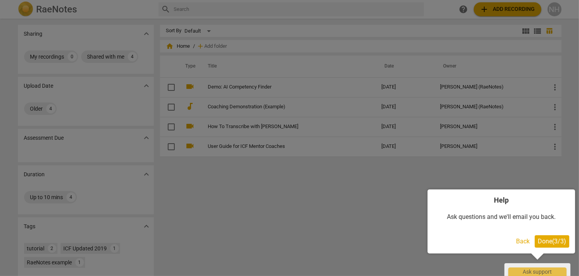
click at [550, 245] on span "Done ( 3 / 3 )" at bounding box center [552, 241] width 28 height 7
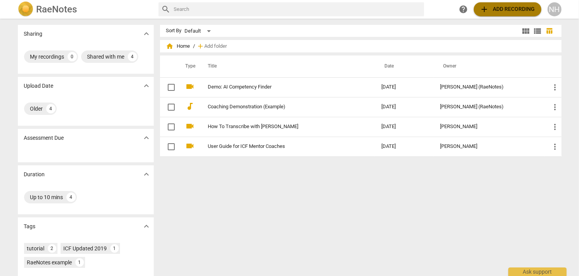
click at [502, 11] on span "add Add recording" at bounding box center [507, 9] width 55 height 9
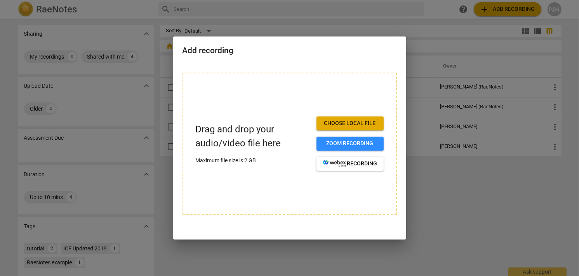
click at [351, 122] on span "Choose local file" at bounding box center [350, 124] width 55 height 8
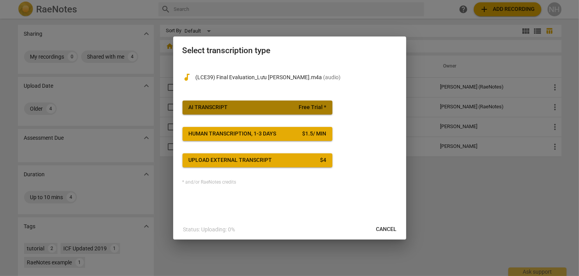
click at [259, 108] on span "AI Transcript Free Trial *" at bounding box center [257, 108] width 137 height 8
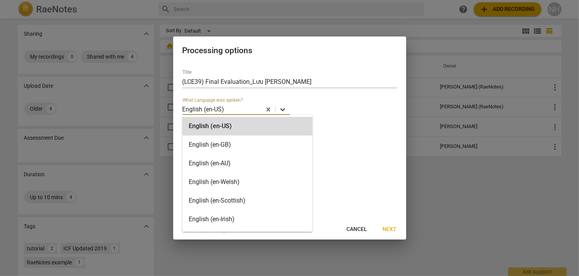
click at [284, 110] on icon at bounding box center [283, 110] width 8 height 8
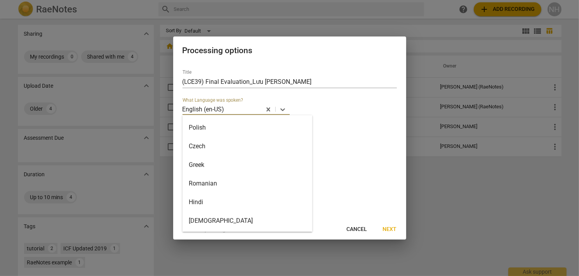
scroll to position [446, 0]
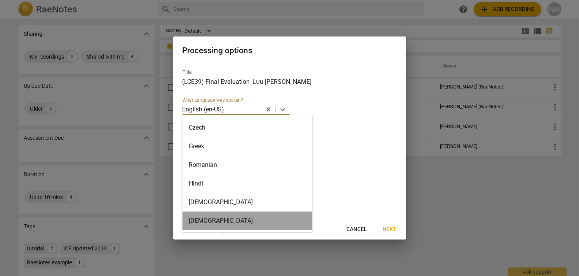
click at [248, 216] on div "Vietnamese" at bounding box center [248, 221] width 130 height 19
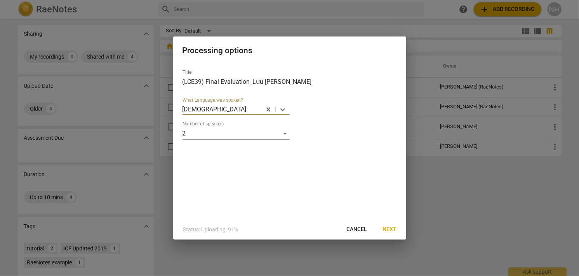
click at [391, 228] on span "Next" at bounding box center [390, 230] width 14 height 8
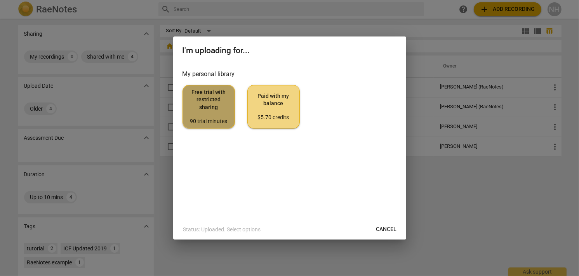
click at [222, 108] on span "Free trial with restricted sharing 90 trial minutes" at bounding box center [208, 107] width 39 height 37
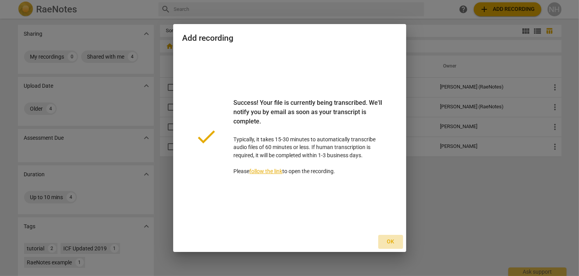
click at [391, 244] on span "Ok" at bounding box center [390, 242] width 12 height 8
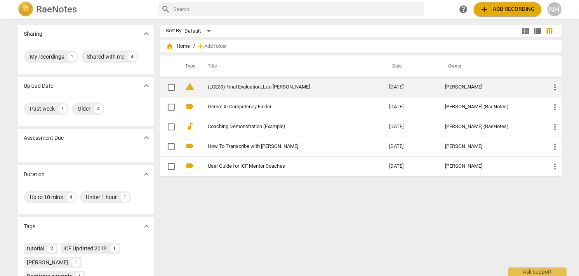
click at [226, 87] on link "(LCE39) Final Evaluation_Lưu [PERSON_NAME]" at bounding box center [284, 87] width 153 height 6
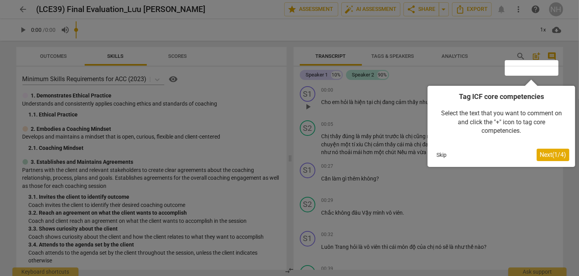
click at [559, 152] on span "Next ( 1 / 4 )" at bounding box center [553, 154] width 26 height 7
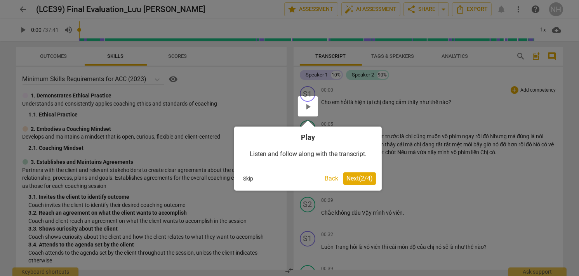
click at [360, 179] on span "Next ( 2 / 4 )" at bounding box center [359, 178] width 26 height 7
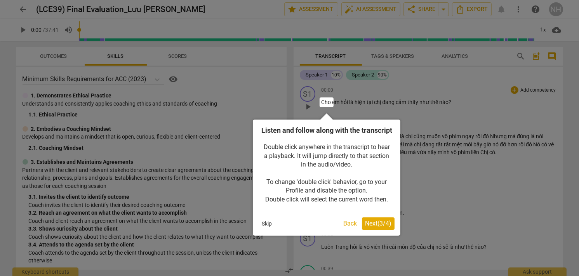
click at [372, 227] on span "Next ( 3 / 4 )" at bounding box center [378, 223] width 26 height 7
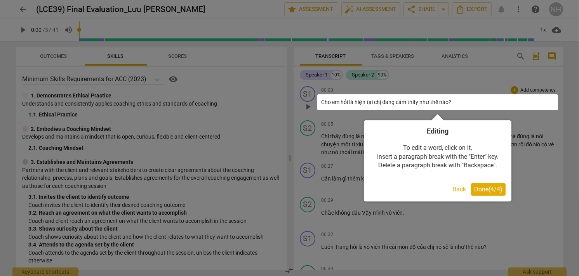
click at [493, 184] on button "Done ( 4 / 4 )" at bounding box center [488, 189] width 35 height 12
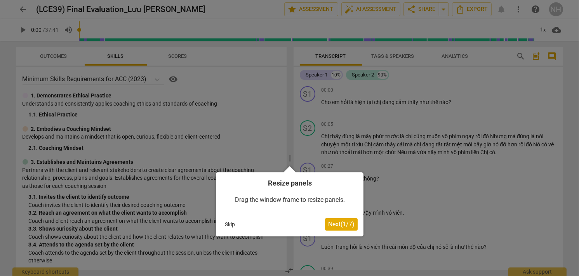
click at [345, 224] on span "Next ( 1 / 7 )" at bounding box center [341, 224] width 26 height 7
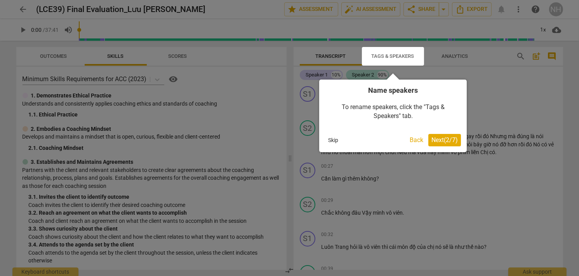
click at [442, 139] on span "Next ( 2 / 7 )" at bounding box center [444, 139] width 26 height 7
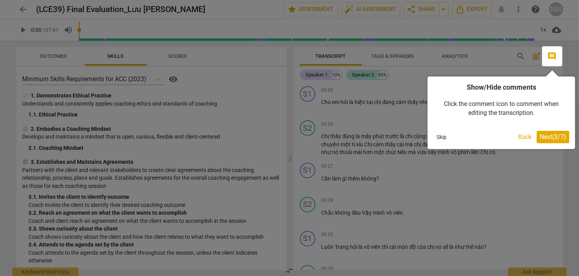
click at [556, 137] on span "Next ( 3 / 7 )" at bounding box center [553, 136] width 26 height 7
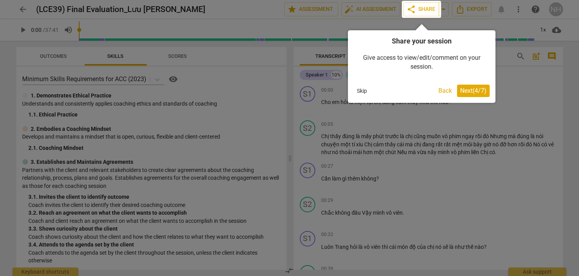
click at [470, 92] on span "Next ( 4 / 7 )" at bounding box center [473, 90] width 26 height 7
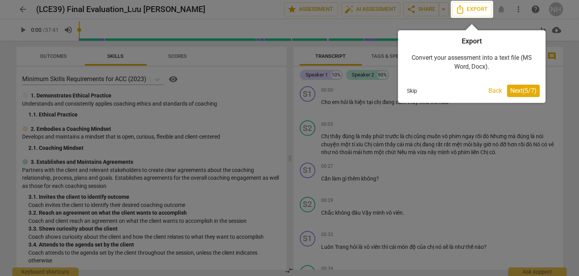
click at [523, 88] on span "Next ( 5 / 7 )" at bounding box center [523, 90] width 26 height 7
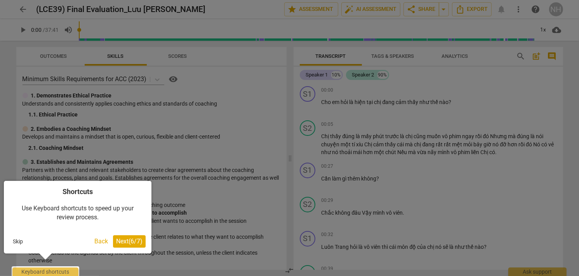
click at [128, 239] on span "Next ( 6 / 7 )" at bounding box center [129, 241] width 26 height 7
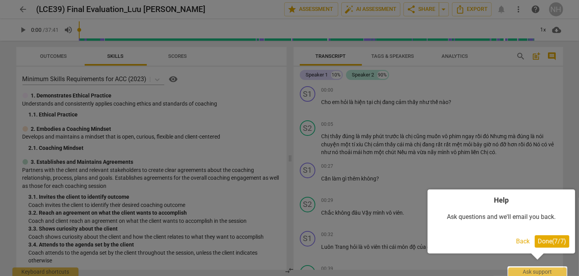
click at [543, 242] on span "Done ( 7 / 7 )" at bounding box center [552, 241] width 28 height 7
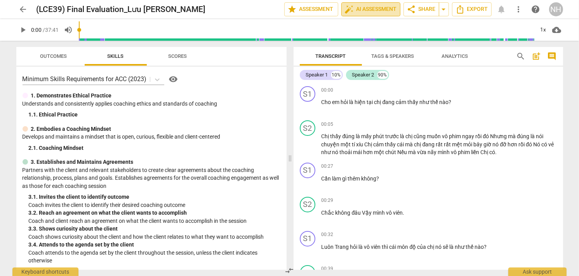
click at [370, 7] on span "auto_fix_high AI Assessment" at bounding box center [371, 9] width 52 height 9
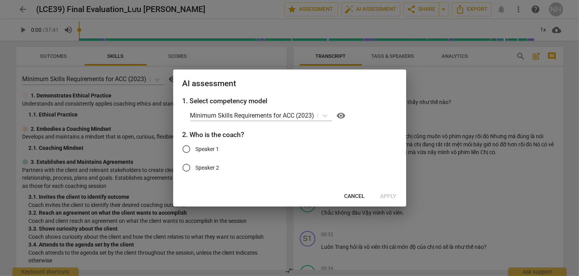
click at [183, 148] on input "Speaker 1" at bounding box center [186, 149] width 19 height 19
radio input "true"
click at [387, 194] on span "Apply" at bounding box center [389, 197] width 16 height 8
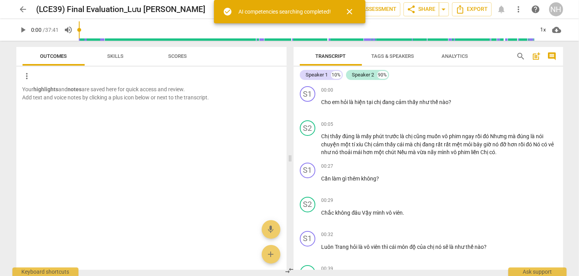
click at [286, 9] on div "AI competencies searching completed!" at bounding box center [285, 12] width 92 height 8
click at [326, 9] on div "AI competencies searching completed!" at bounding box center [285, 12] width 92 height 8
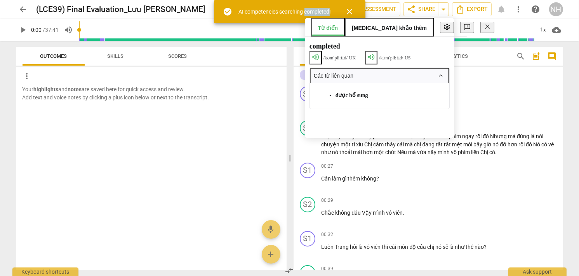
click at [326, 16] on div "check_circle AI competencies searching completed!" at bounding box center [277, 11] width 108 height 9
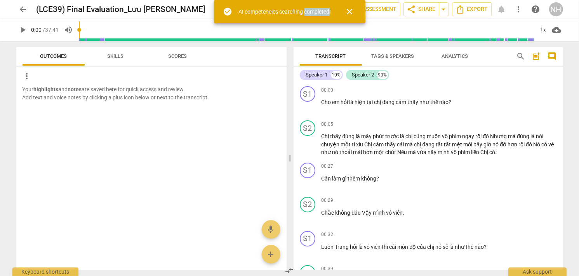
click at [326, 16] on div "check_circle AI competencies searching completed!" at bounding box center [277, 11] width 108 height 9
click at [396, 9] on span "auto_fix_high AI Assessment" at bounding box center [371, 9] width 52 height 9
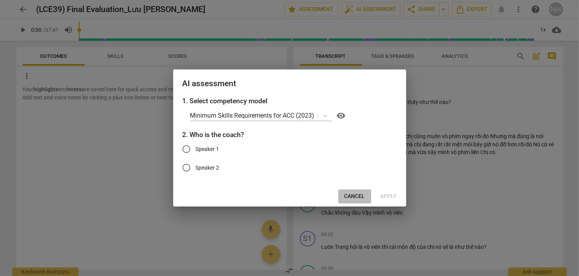
click at [356, 195] on span "Cancel" at bounding box center [354, 197] width 21 height 8
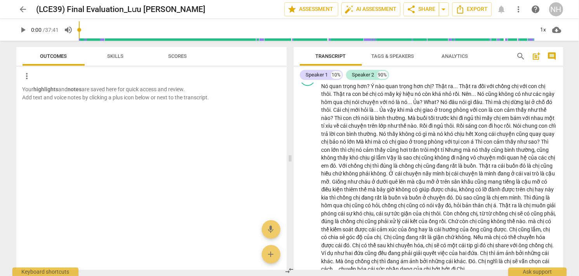
scroll to position [2486, 0]
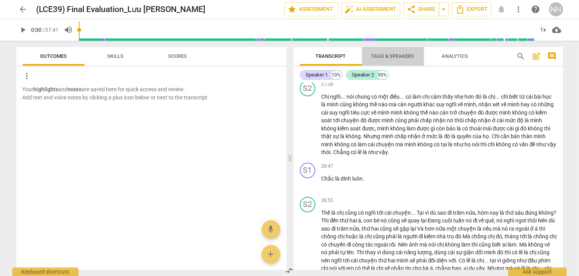
click at [385, 59] on span "Tags & Speakers" at bounding box center [392, 56] width 61 height 10
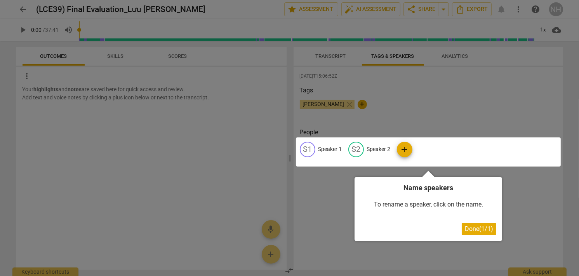
click at [478, 233] on button "Done ( 1 / 1 )" at bounding box center [479, 229] width 35 height 12
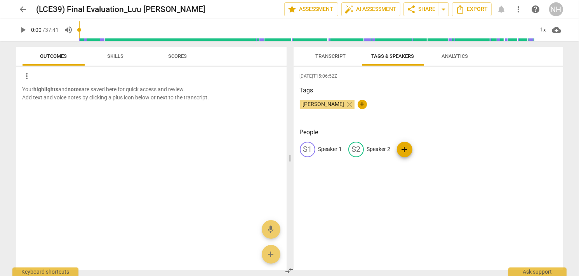
click at [443, 59] on span "Analytics" at bounding box center [455, 56] width 45 height 10
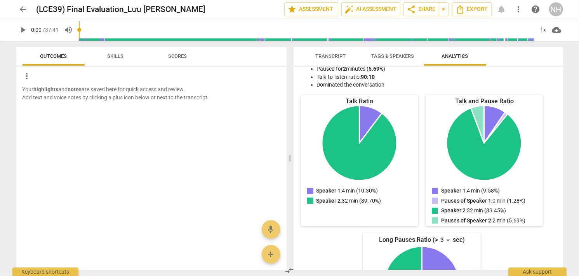
scroll to position [0, 0]
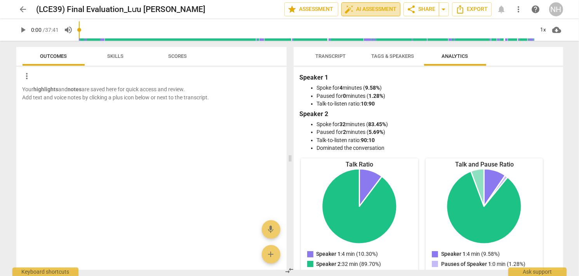
click at [371, 9] on span "auto_fix_high AI Assessment" at bounding box center [371, 9] width 52 height 9
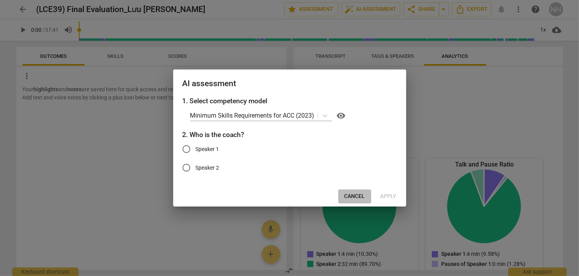
click at [348, 198] on span "Cancel" at bounding box center [354, 197] width 21 height 8
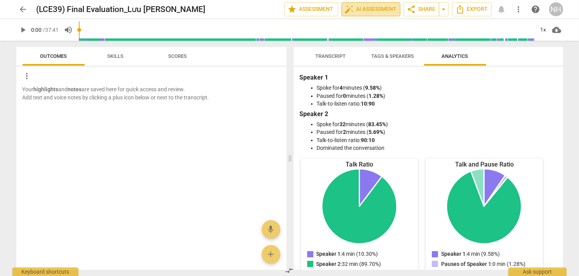
click at [354, 6] on span "auto_fix_high AI Assessment" at bounding box center [371, 9] width 52 height 9
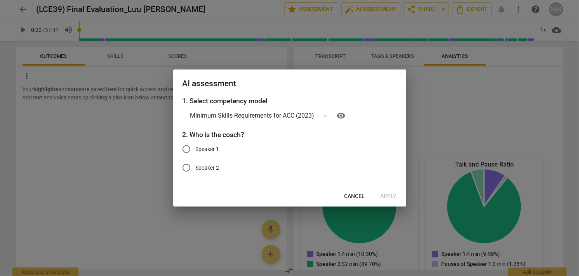
click at [215, 148] on span "Speaker 1" at bounding box center [208, 149] width 24 height 8
click at [196, 148] on input "Speaker 1" at bounding box center [186, 149] width 19 height 19
radio input "true"
click at [385, 197] on span "Apply" at bounding box center [389, 197] width 16 height 8
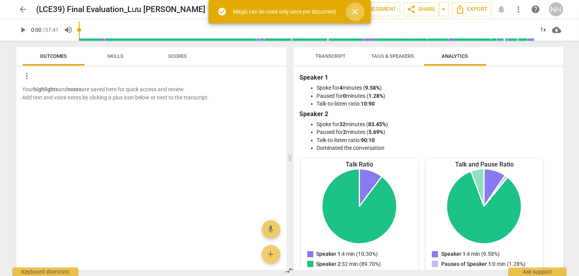
click at [350, 10] on span "close" at bounding box center [355, 11] width 19 height 9
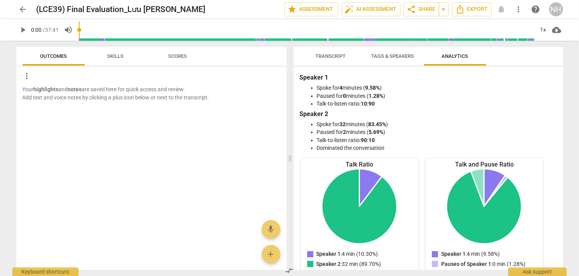
click at [381, 51] on span "Tags & Speakers" at bounding box center [392, 56] width 61 height 10
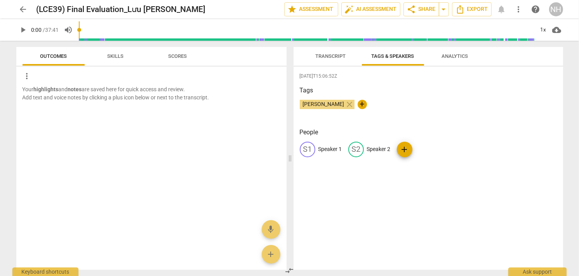
click at [316, 56] on span "Transcript" at bounding box center [331, 56] width 30 height 6
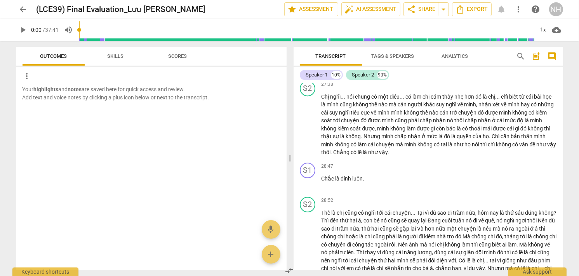
click at [518, 10] on span "more_vert" at bounding box center [518, 9] width 9 height 9
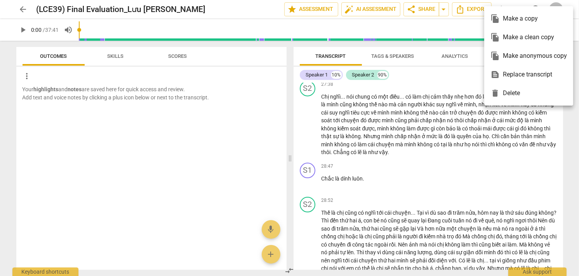
click at [576, 153] on div at bounding box center [289, 138] width 579 height 276
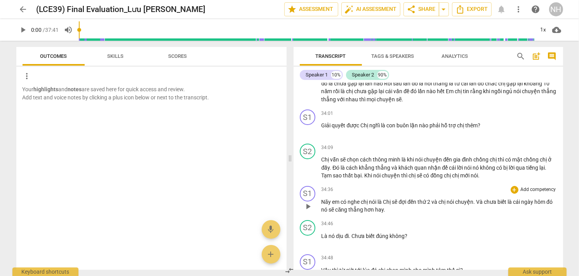
scroll to position [3185, 0]
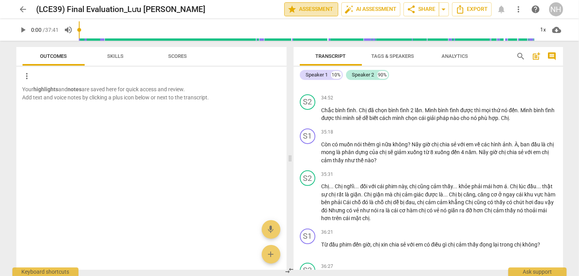
click at [320, 12] on span "star Assessment" at bounding box center [311, 9] width 47 height 9
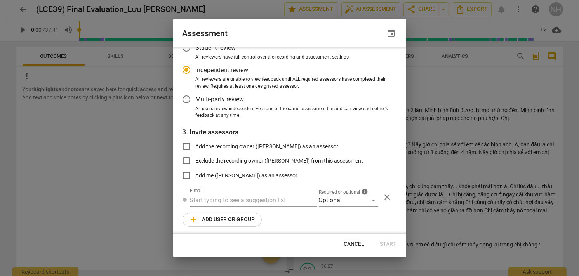
scroll to position [54, 0]
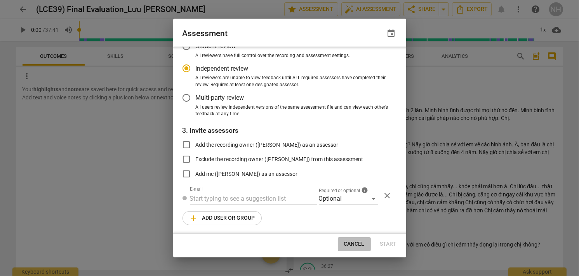
click at [360, 239] on button "Cancel" at bounding box center [354, 244] width 33 height 14
radio input "false"
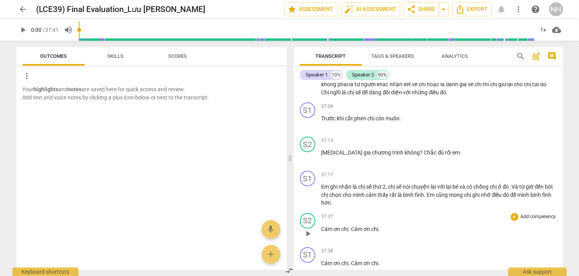
scroll to position [3472, 0]
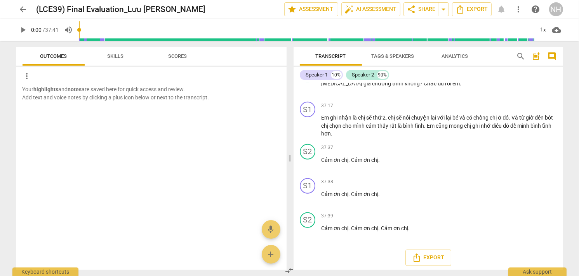
click at [19, 7] on span "arrow_back" at bounding box center [23, 9] width 9 height 9
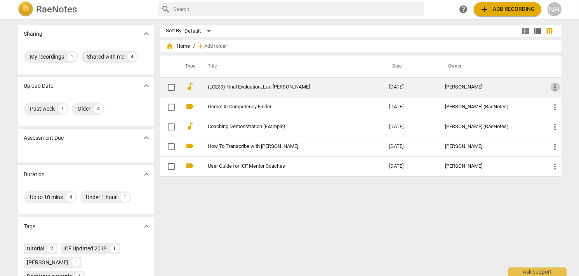
click at [552, 89] on span "more_vert" at bounding box center [555, 87] width 9 height 9
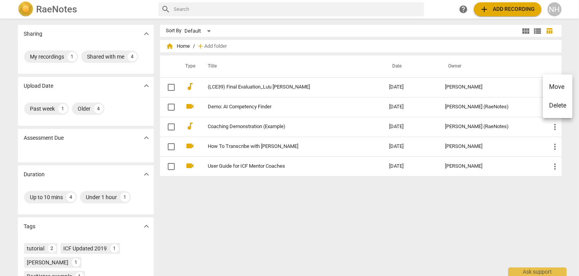
click at [173, 83] on div at bounding box center [289, 138] width 579 height 276
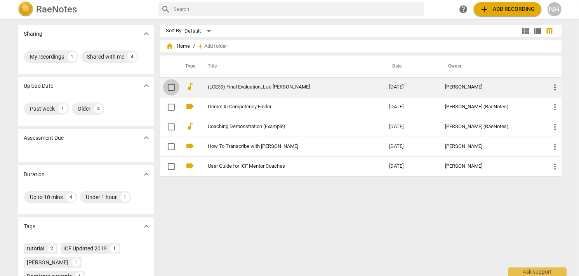
click at [168, 87] on input "checkbox" at bounding box center [171, 87] width 16 height 9
checkbox input "false"
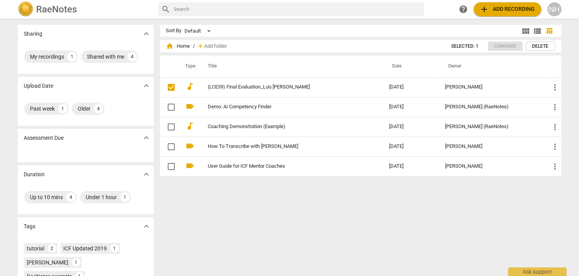
click at [497, 45] on div "Selected: 1 Compare Delete" at bounding box center [498, 46] width 113 height 9
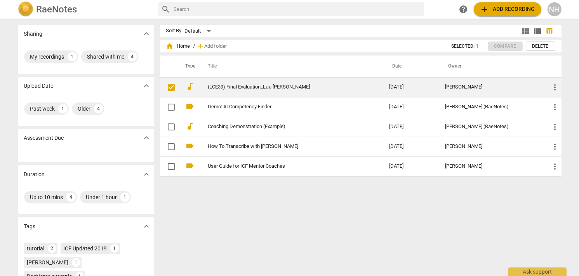
click at [551, 89] on span "more_vert" at bounding box center [555, 87] width 9 height 9
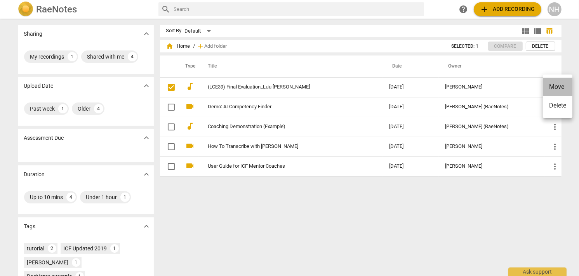
click at [558, 88] on li "Move" at bounding box center [558, 87] width 30 height 19
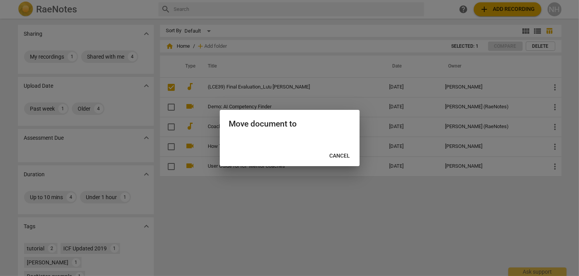
click at [341, 154] on span "Cancel" at bounding box center [340, 156] width 21 height 8
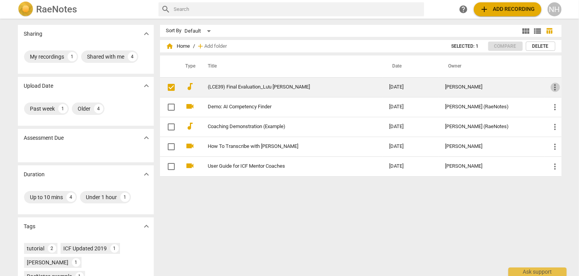
click at [551, 90] on span "more_vert" at bounding box center [555, 87] width 9 height 9
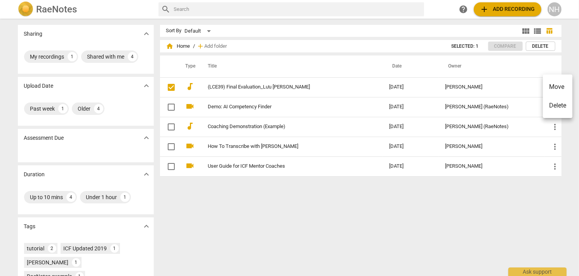
drag, startPoint x: 557, startPoint y: 104, endPoint x: 324, endPoint y: 27, distance: 245.6
click at [557, 104] on li "Delete" at bounding box center [558, 105] width 30 height 19
